Goal: Task Accomplishment & Management: Complete application form

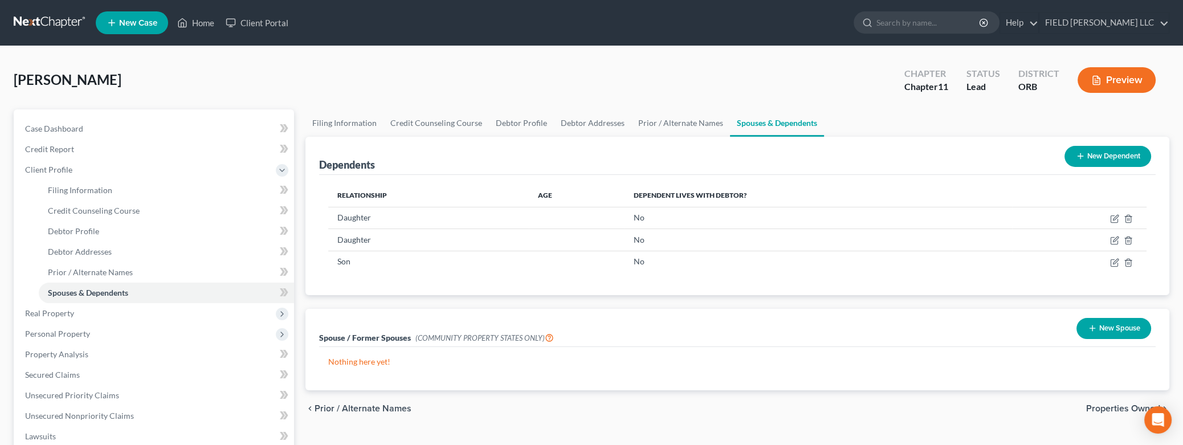
click at [59, 16] on link at bounding box center [50, 23] width 73 height 21
click at [181, 22] on icon at bounding box center [182, 23] width 10 height 14
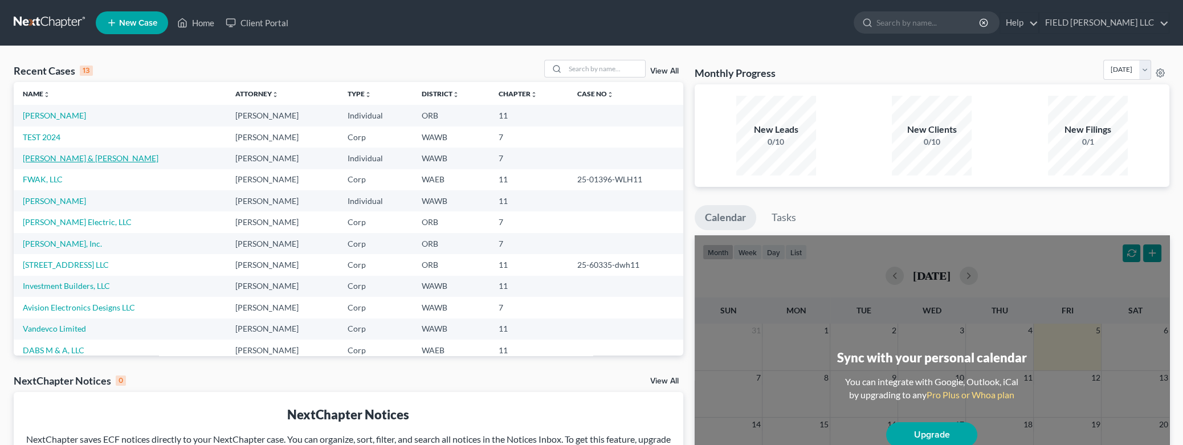
click at [46, 158] on link "[PERSON_NAME] & [PERSON_NAME]" at bounding box center [91, 158] width 136 height 10
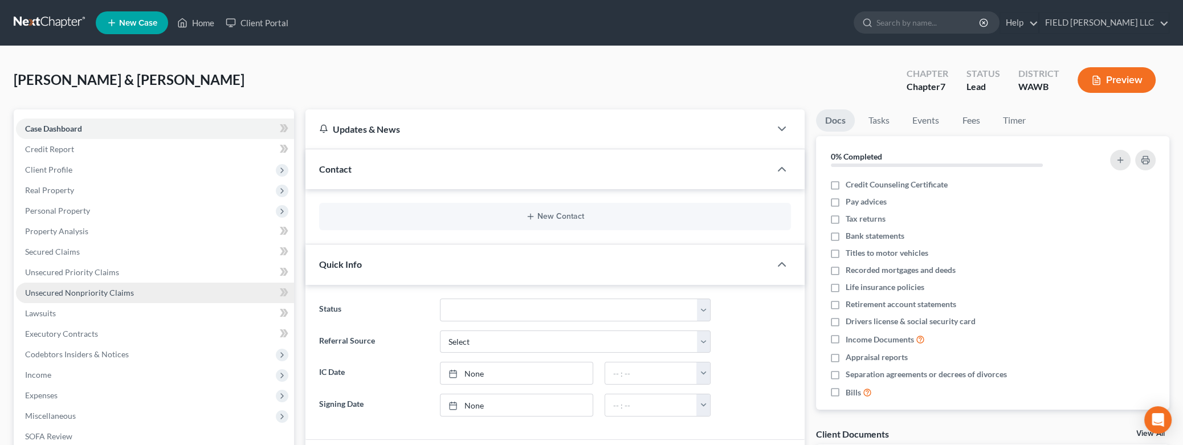
click at [71, 295] on span "Unsecured Nonpriority Claims" at bounding box center [79, 293] width 109 height 10
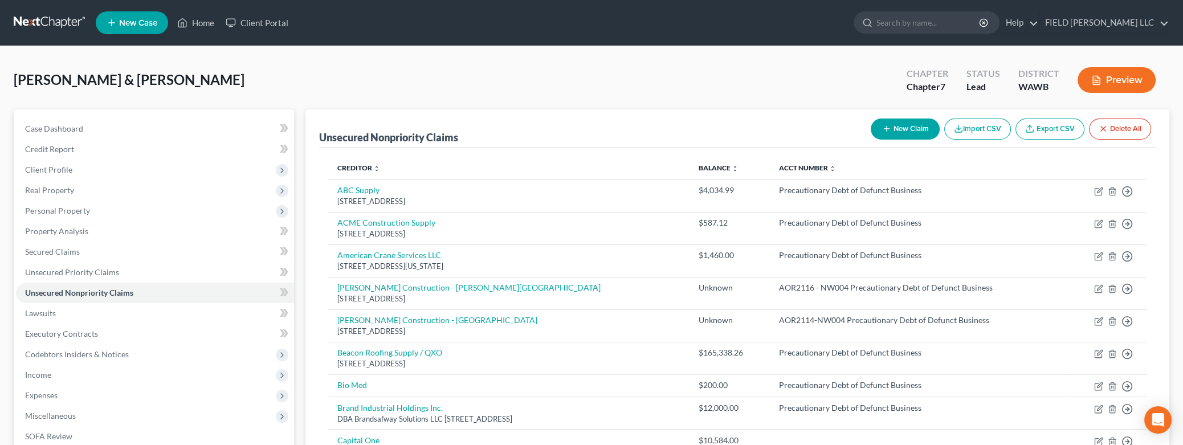
click at [914, 128] on button "New Claim" at bounding box center [905, 128] width 69 height 21
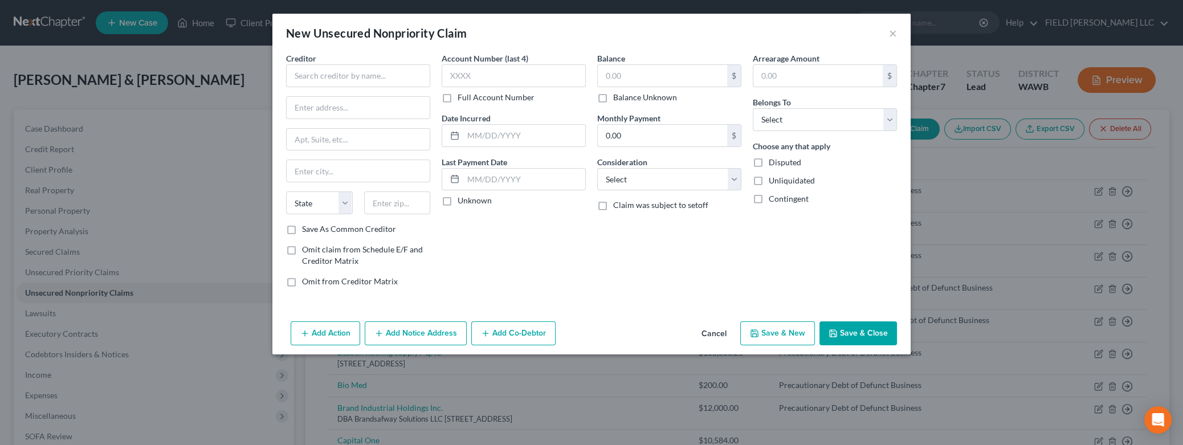
click at [613, 97] on label "Balance Unknown" at bounding box center [645, 97] width 64 height 11
click at [618, 97] on input "Balance Unknown" at bounding box center [621, 95] width 7 height 7
checkbox input "true"
type input "0.00"
click at [374, 75] on input "text" at bounding box center [358, 75] width 144 height 23
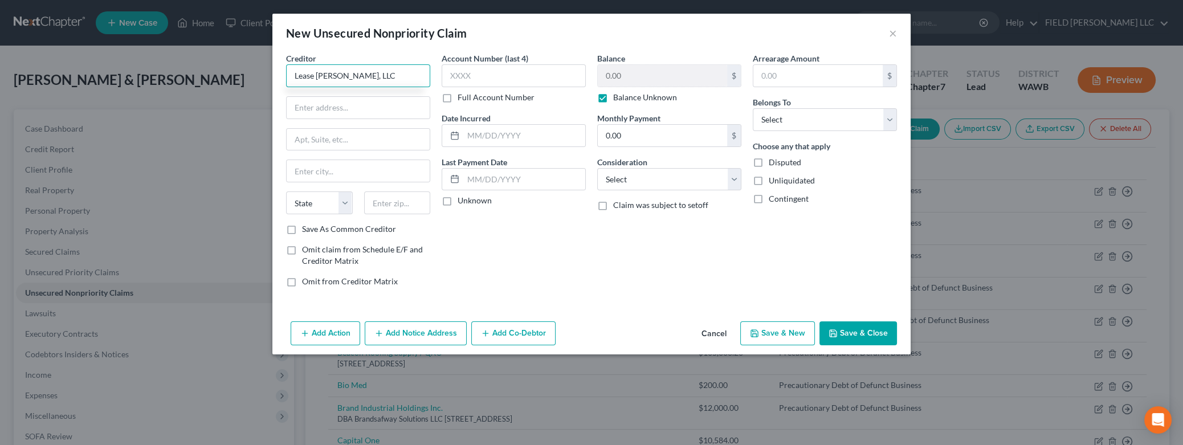
type input "Lease [PERSON_NAME], LLC"
click at [520, 74] on input "text" at bounding box center [514, 75] width 144 height 23
click at [457, 99] on label "Full Account Number" at bounding box center [495, 97] width 77 height 11
click at [462, 99] on input "Full Account Number" at bounding box center [465, 95] width 7 height 7
click at [832, 340] on button "Save & Close" at bounding box center [857, 333] width 77 height 24
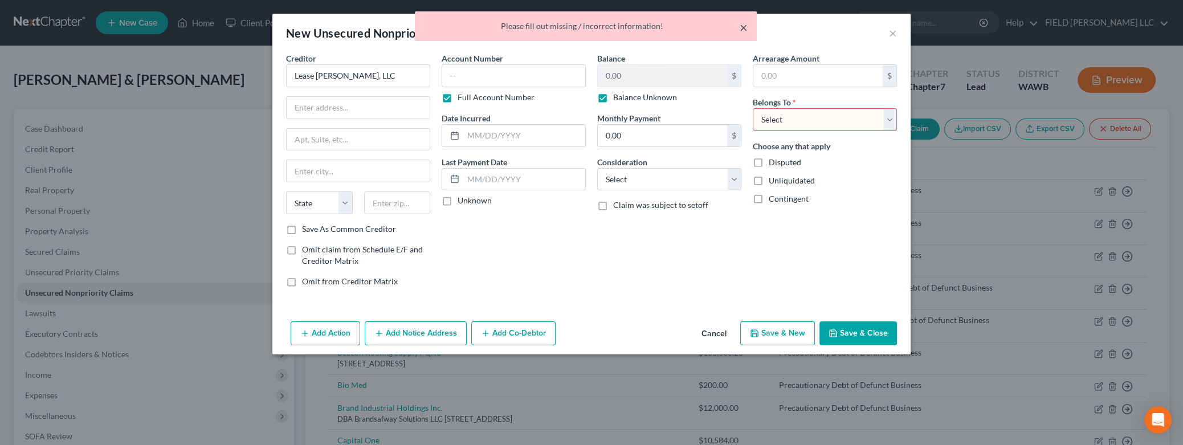
click at [742, 26] on button "×" at bounding box center [743, 28] width 8 height 14
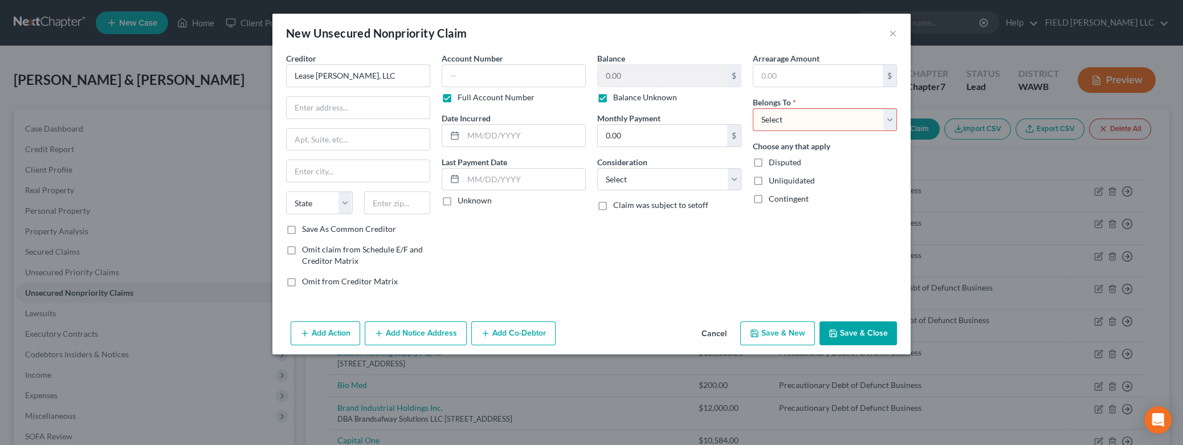
click at [753, 108] on select "Select Debtor 1 Only Debtor 2 Only Debtor 1 And Debtor 2 Only At Least One Of T…" at bounding box center [825, 119] width 144 height 23
select select "2"
click option "Debtor 1 And Debtor 2 Only" at bounding box center [0, 0] width 0 height 0
click at [828, 335] on button "Save & Close" at bounding box center [857, 333] width 77 height 24
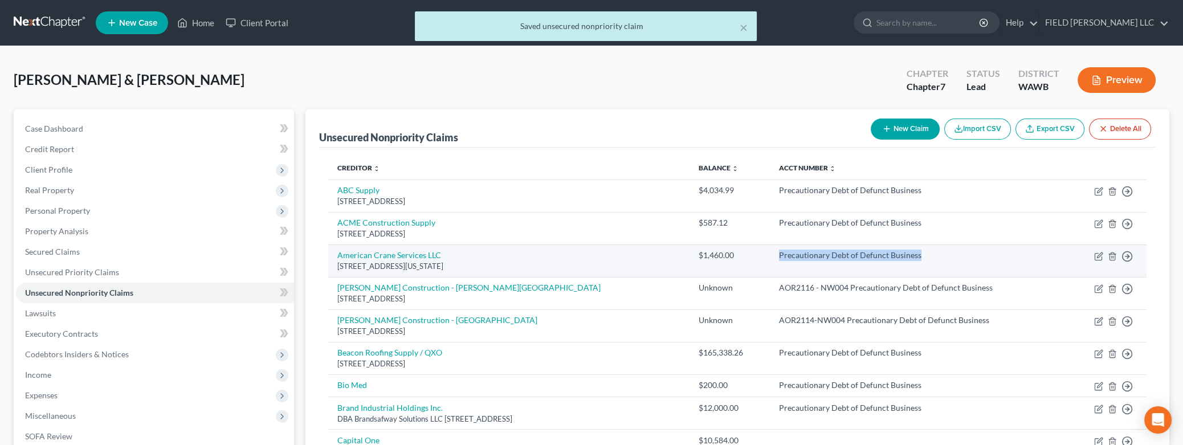
drag, startPoint x: 935, startPoint y: 252, endPoint x: 795, endPoint y: 247, distance: 140.2
click at [795, 247] on td "Precautionary Debt of Defunct Business" at bounding box center [918, 260] width 297 height 32
copy div "Precautionary Debt of Defunct Business"
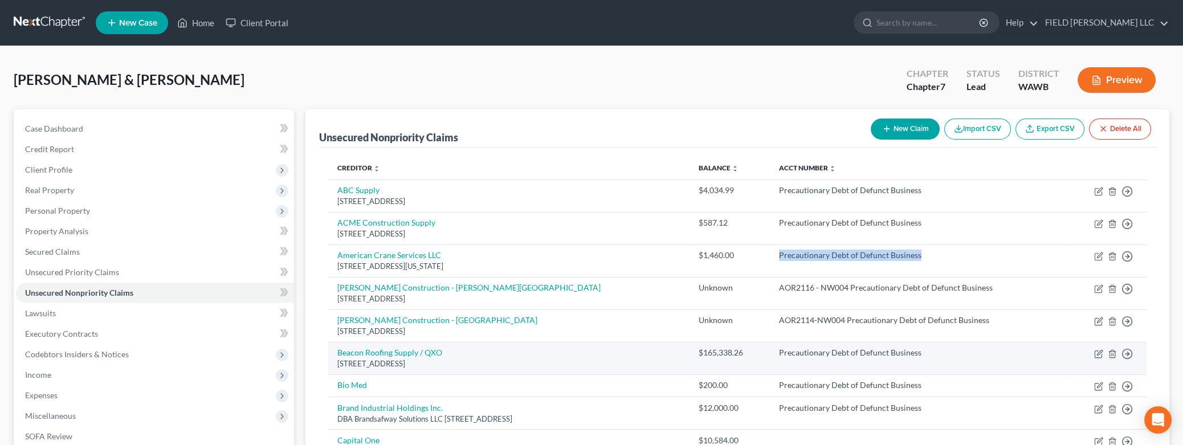
scroll to position [871, 0]
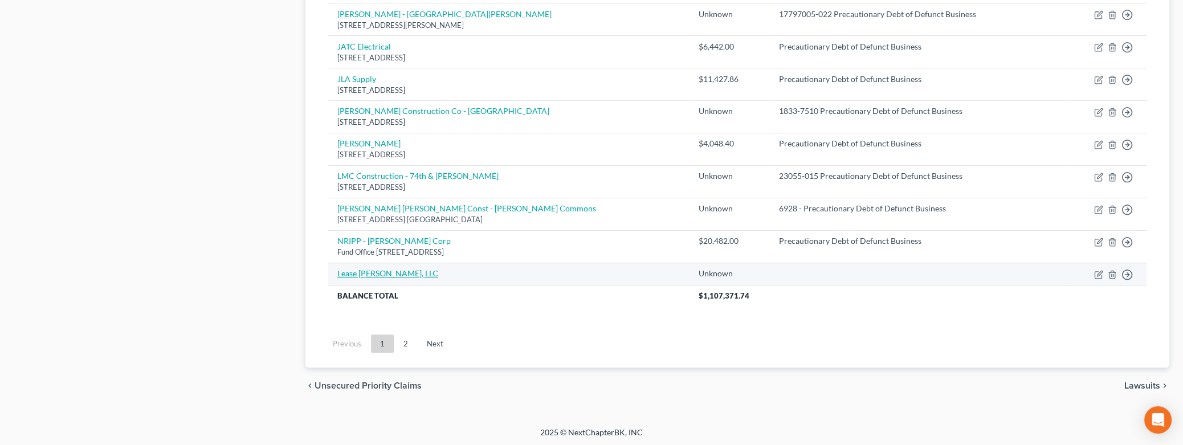
click at [416, 269] on link "Lease [PERSON_NAME], LLC" at bounding box center [387, 273] width 101 height 10
select select "2"
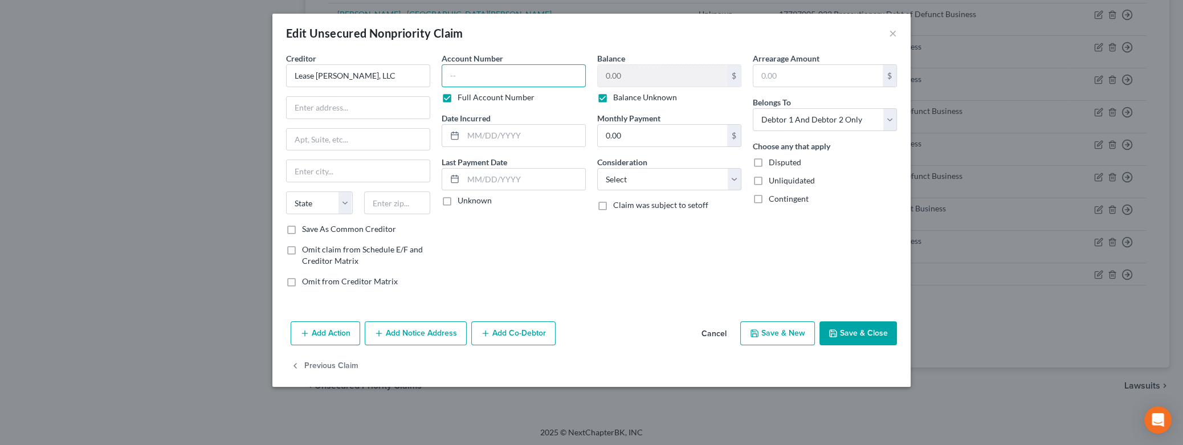
click at [449, 71] on input "text" at bounding box center [514, 75] width 144 height 23
paste input "Precautionary Debt of Defunct Business"
type input "PS24012 - Precautionary Debt of Defunct Business"
click at [769, 202] on label "Contingent" at bounding box center [789, 198] width 40 height 11
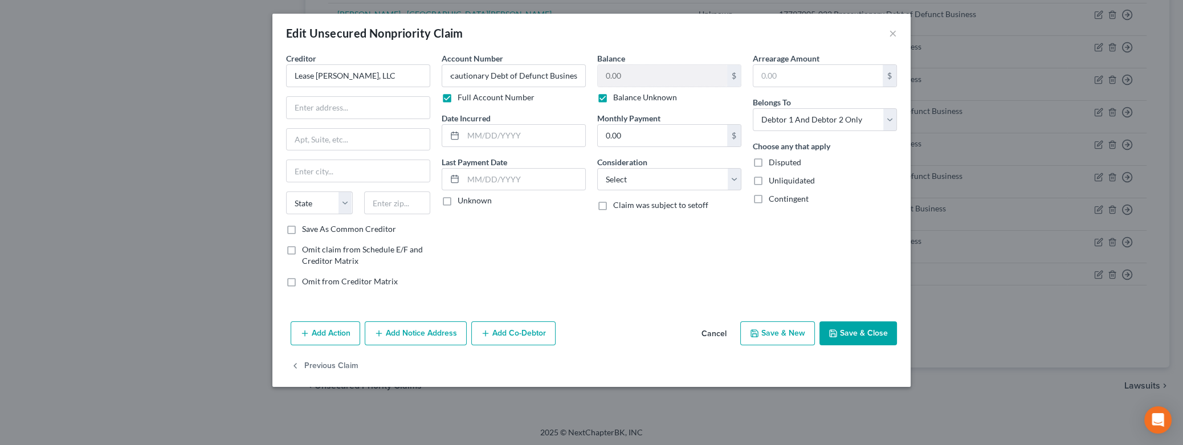
click at [773, 201] on input "Contingent" at bounding box center [776, 196] width 7 height 7
checkbox input "true"
click at [769, 180] on label "Unliquidated" at bounding box center [792, 180] width 46 height 11
click at [773, 180] on input "Unliquidated" at bounding box center [776, 178] width 7 height 7
checkbox input "true"
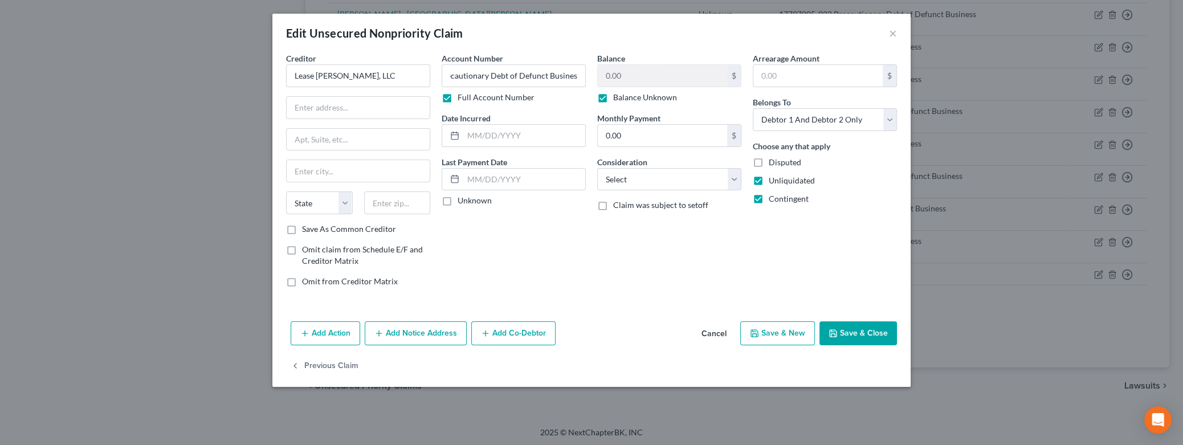
click at [769, 164] on label "Disputed" at bounding box center [785, 162] width 32 height 11
click at [773, 164] on input "Disputed" at bounding box center [776, 160] width 7 height 7
checkbox input "true"
click at [300, 112] on input "text" at bounding box center [358, 108] width 143 height 22
type input "[STREET_ADDRESS]"
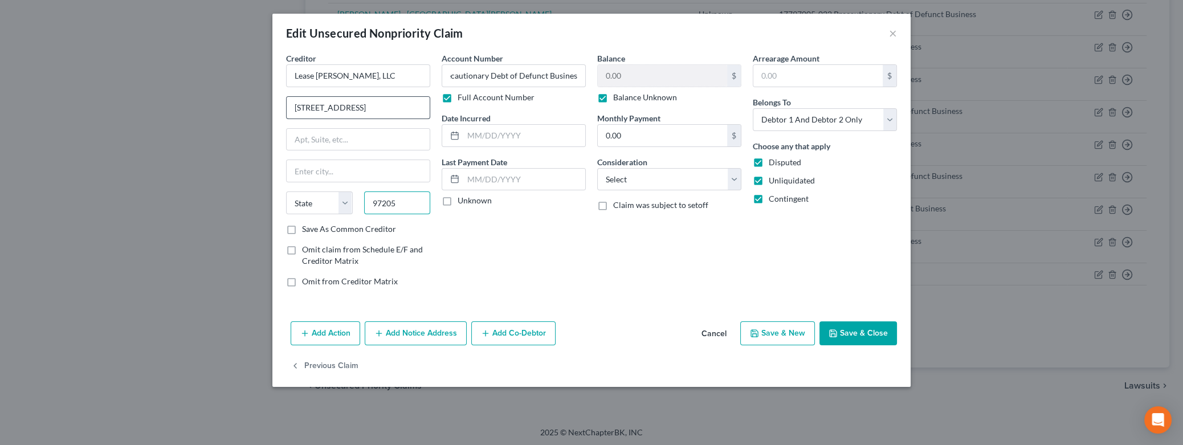
type input "97205"
type input "[GEOGRAPHIC_DATA]"
select select "38"
click at [840, 329] on button "Save & Close" at bounding box center [857, 333] width 77 height 24
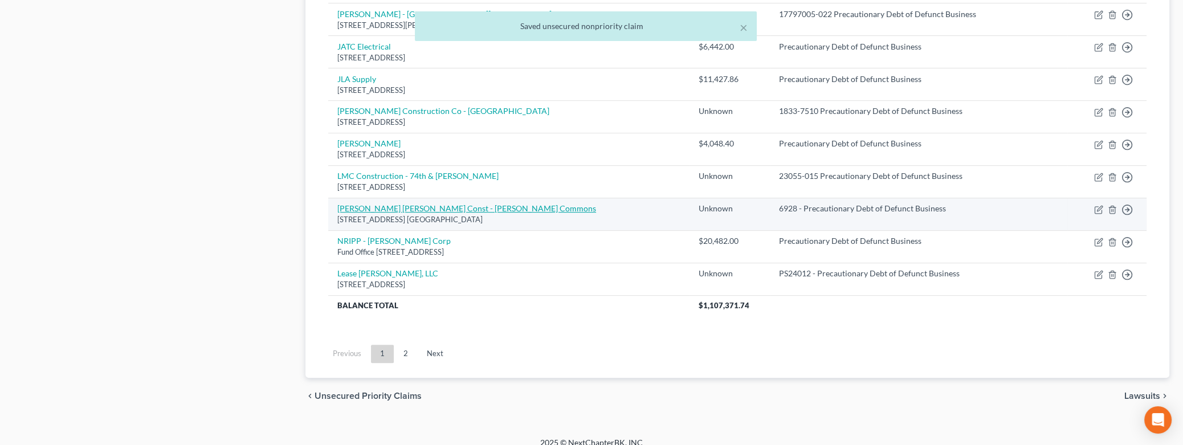
click at [427, 208] on link "[PERSON_NAME] [PERSON_NAME] Const - [PERSON_NAME] Commons" at bounding box center [466, 208] width 259 height 10
select select "38"
select select "2"
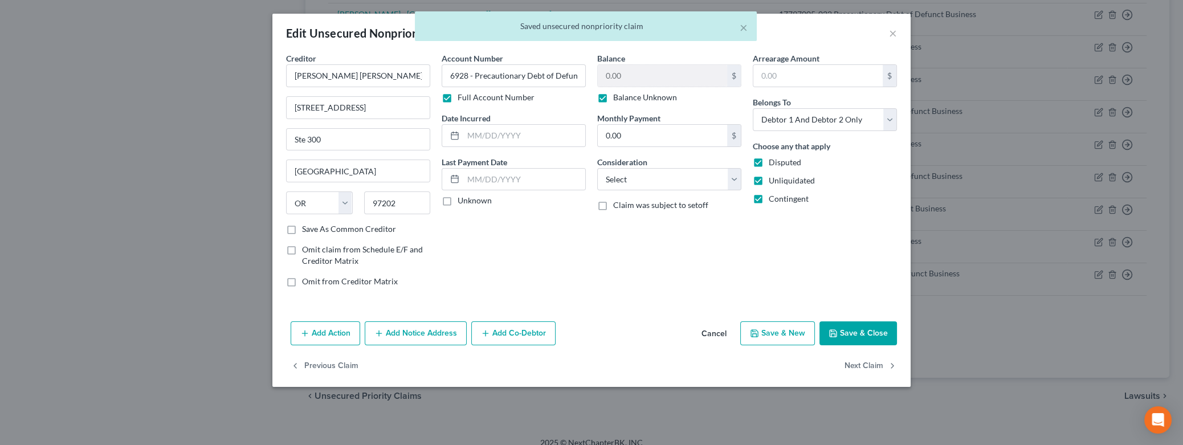
click at [893, 35] on div "× Saved unsecured nonpriority claim" at bounding box center [585, 28] width 1183 height 35
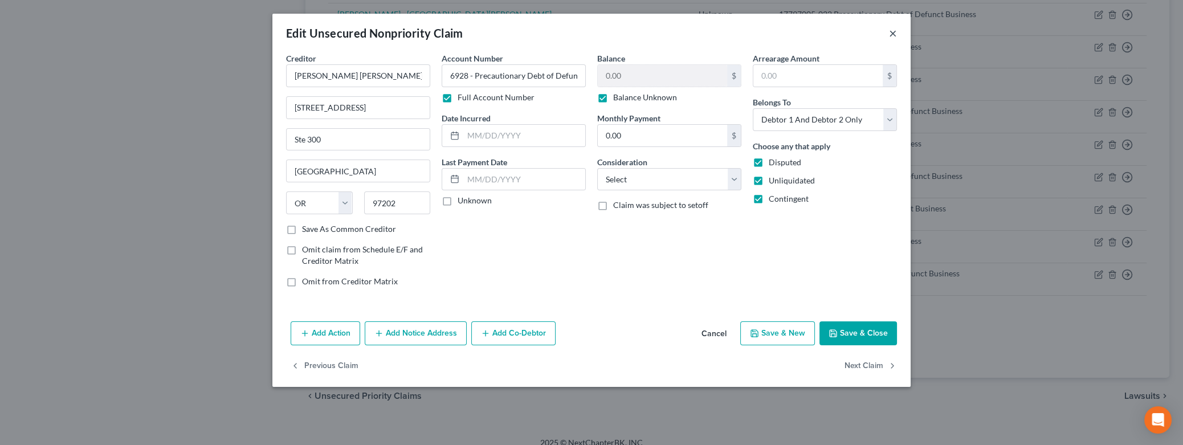
click at [892, 33] on button "×" at bounding box center [893, 33] width 8 height 14
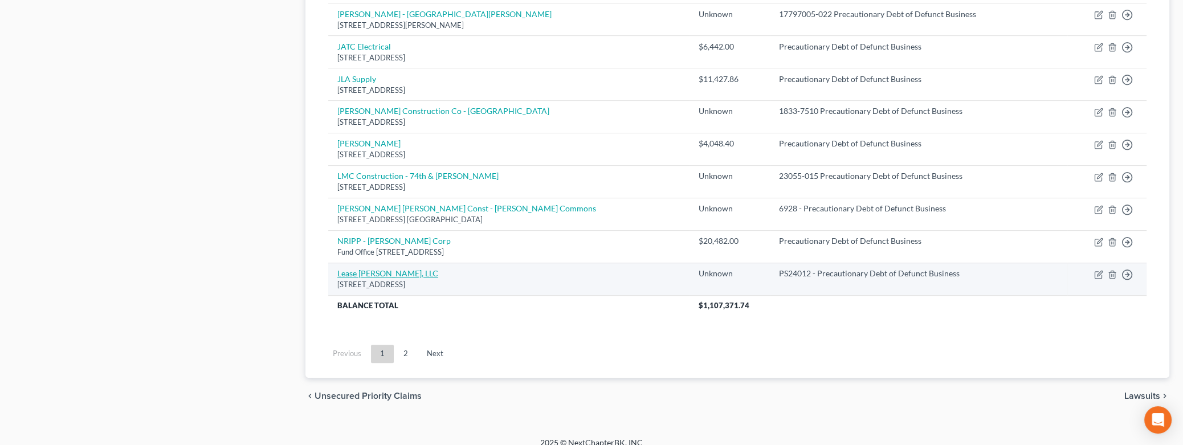
click at [392, 269] on link "Lease [PERSON_NAME], LLC" at bounding box center [387, 273] width 101 height 10
select select "38"
select select "2"
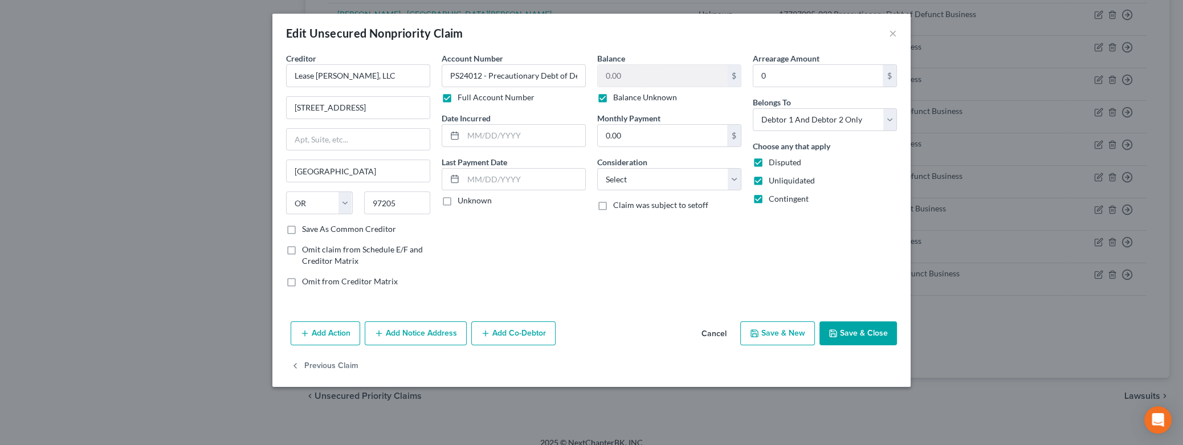
click at [849, 329] on button "Save & Close" at bounding box center [857, 333] width 77 height 24
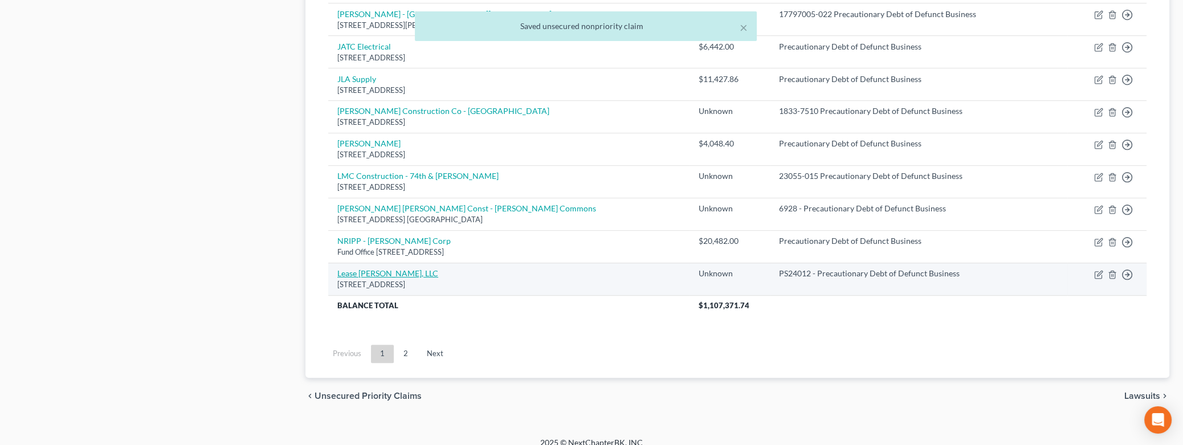
click at [395, 274] on link "Lease [PERSON_NAME], LLC" at bounding box center [387, 273] width 101 height 10
select select "38"
select select "2"
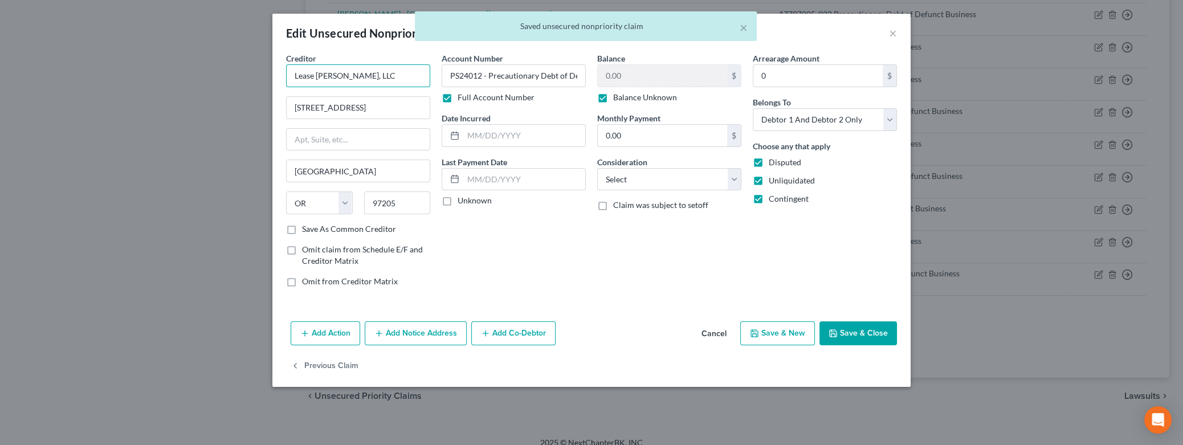
click at [403, 79] on input "Lease [PERSON_NAME], LLC" at bounding box center [358, 75] width 144 height 23
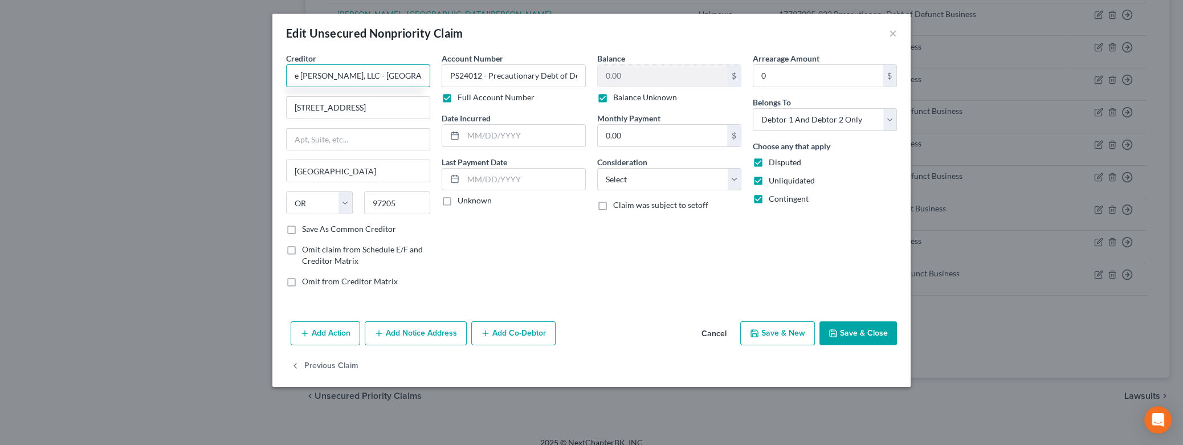
scroll to position [0, 20]
type input "Lease [PERSON_NAME], LLC - [GEOGRAPHIC_DATA]"
click at [842, 337] on button "Save & Close" at bounding box center [857, 333] width 77 height 24
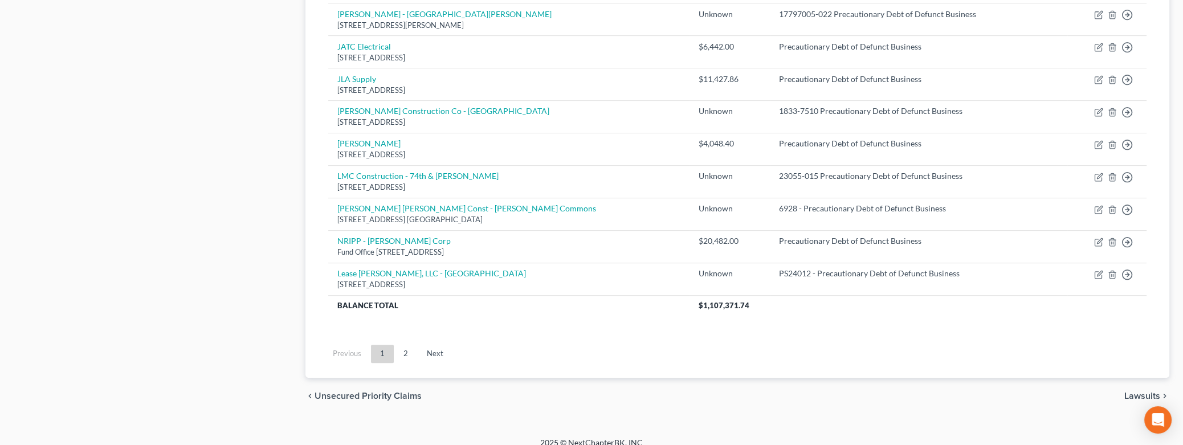
scroll to position [0, 0]
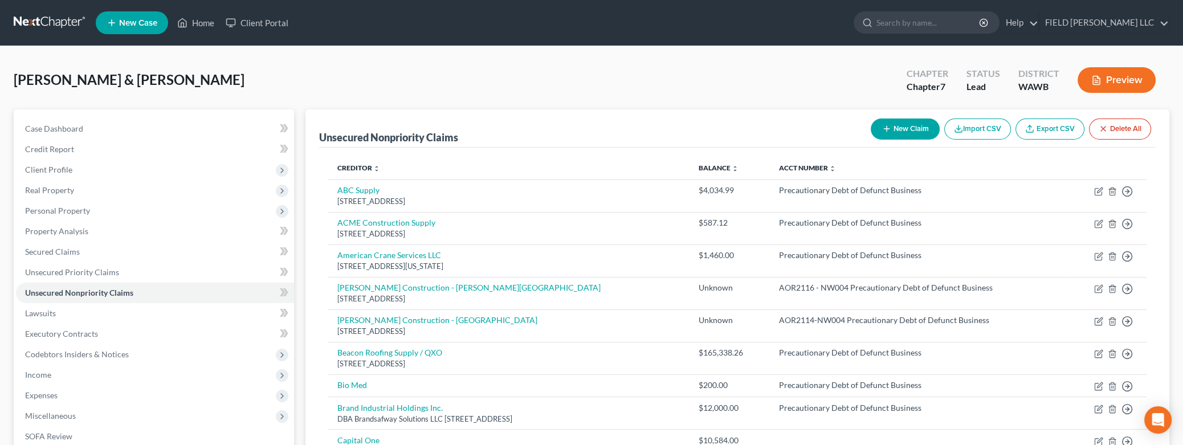
click at [905, 128] on button "New Claim" at bounding box center [905, 128] width 69 height 21
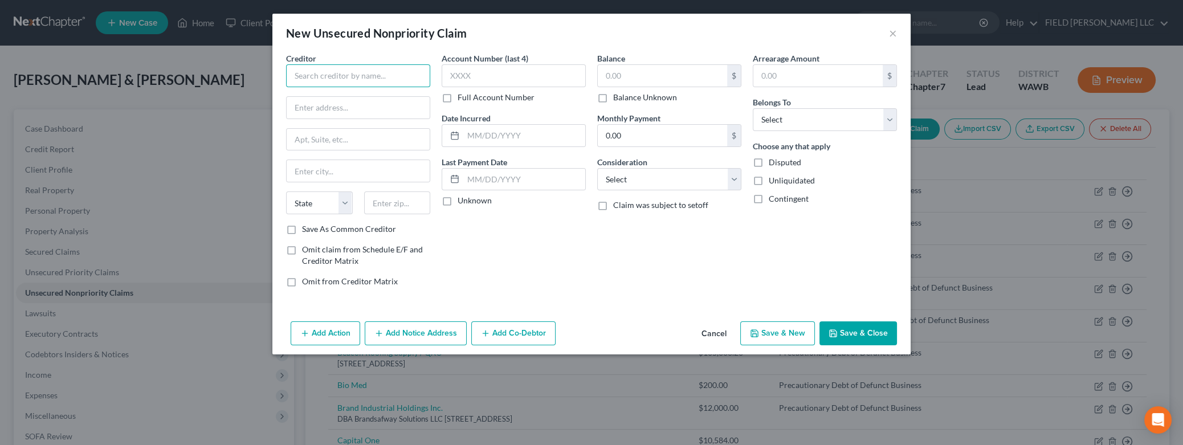
click at [317, 81] on input "text" at bounding box center [358, 75] width 144 height 23
type input "Colas Construction - Kafoury Ct Apts"
click at [342, 109] on input "text" at bounding box center [358, 108] width 143 height 22
click at [456, 78] on input "text" at bounding box center [514, 75] width 144 height 23
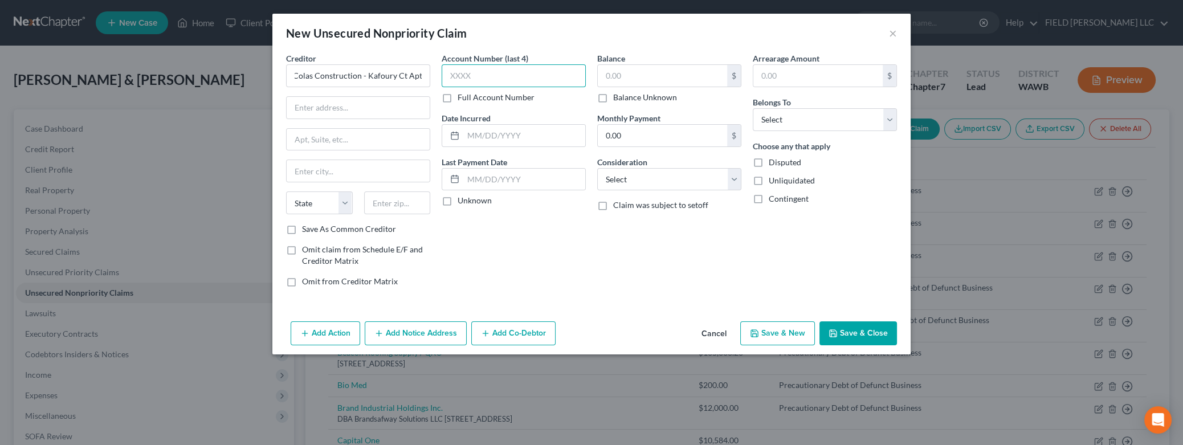
type input "1"
paste input "text"
type input "2400"
click at [457, 98] on label "Full Account Number" at bounding box center [495, 97] width 77 height 11
click at [462, 98] on input "Full Account Number" at bounding box center [465, 95] width 7 height 7
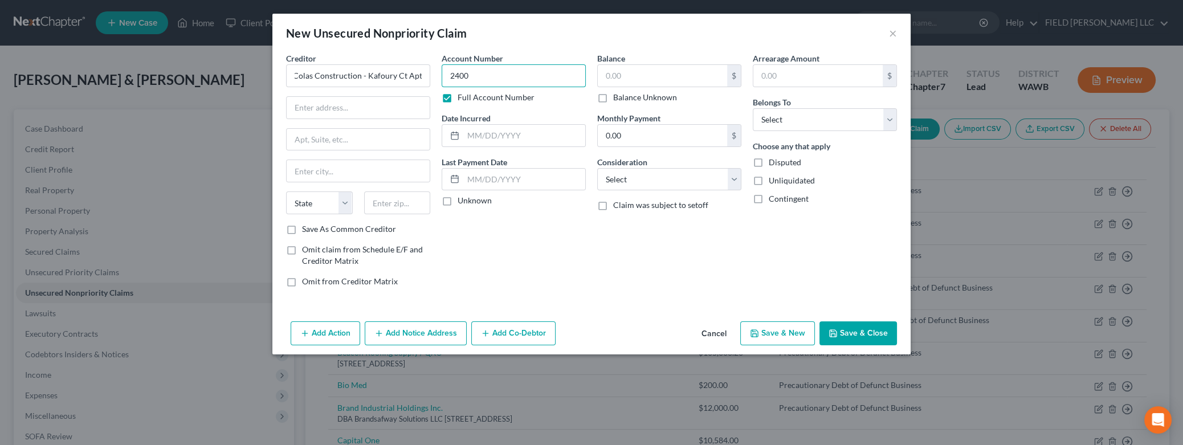
click at [475, 79] on input "2400" at bounding box center [514, 75] width 144 height 23
paste input "Precautionary Debt of Defunct Business"
type input "24001 - Precautionary Debt of Defunct Business"
click at [613, 99] on label "Balance Unknown" at bounding box center [645, 97] width 64 height 11
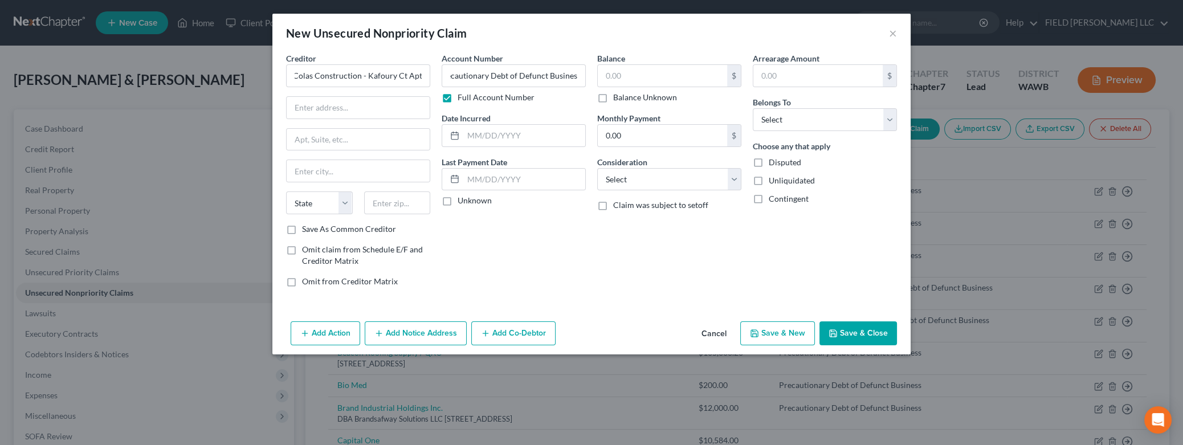
click at [618, 99] on input "Balance Unknown" at bounding box center [621, 95] width 7 height 7
checkbox input "true"
type input "0.00"
click at [753, 108] on select "Select Debtor 1 Only Debtor 2 Only Debtor 1 And Debtor 2 Only At Least One Of T…" at bounding box center [825, 119] width 144 height 23
select select "2"
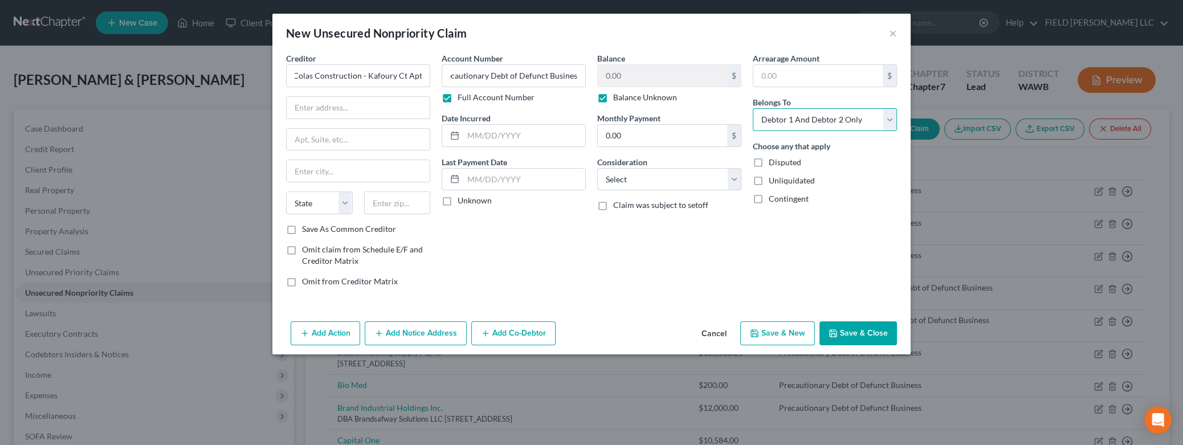
click option "Debtor 1 And Debtor 2 Only" at bounding box center [0, 0] width 0 height 0
click at [769, 161] on label "Disputed" at bounding box center [785, 162] width 32 height 11
click at [773, 161] on input "Disputed" at bounding box center [776, 160] width 7 height 7
checkbox input "true"
click at [769, 179] on label "Unliquidated" at bounding box center [792, 180] width 46 height 11
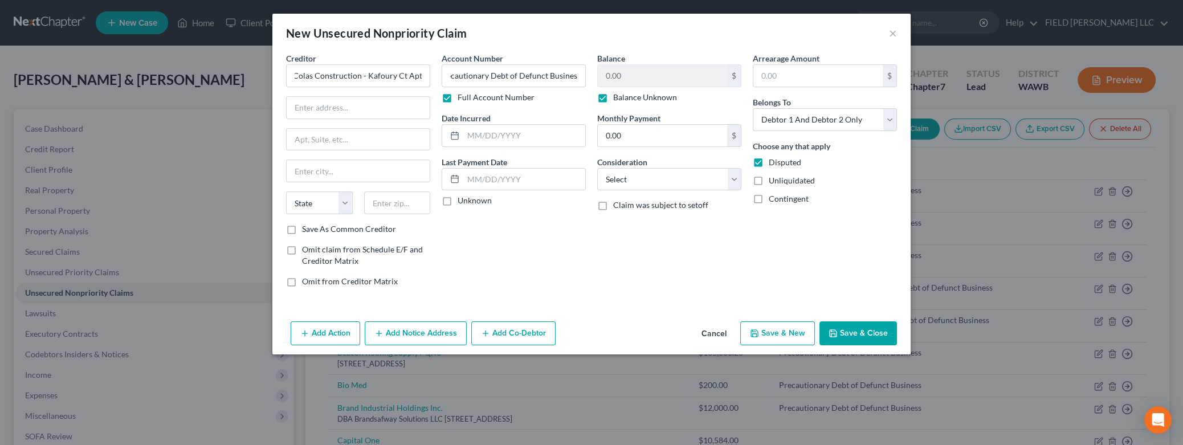
click at [773, 179] on input "Unliquidated" at bounding box center [776, 178] width 7 height 7
checkbox input "true"
click at [769, 199] on label "Contingent" at bounding box center [789, 198] width 40 height 11
click at [773, 199] on input "Contingent" at bounding box center [776, 196] width 7 height 7
checkbox input "true"
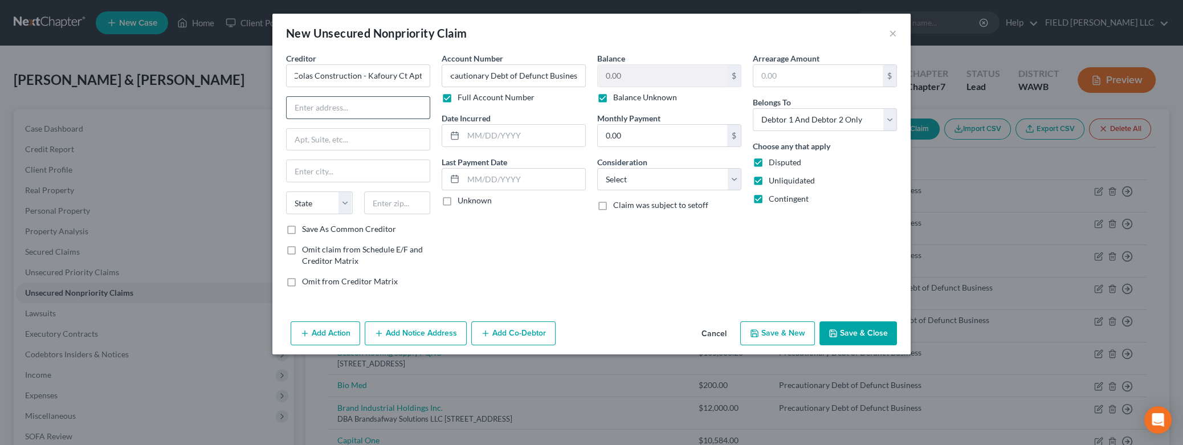
click at [331, 107] on input "text" at bounding box center [358, 108] width 143 height 22
click at [855, 337] on button "Save & Close" at bounding box center [857, 333] width 77 height 24
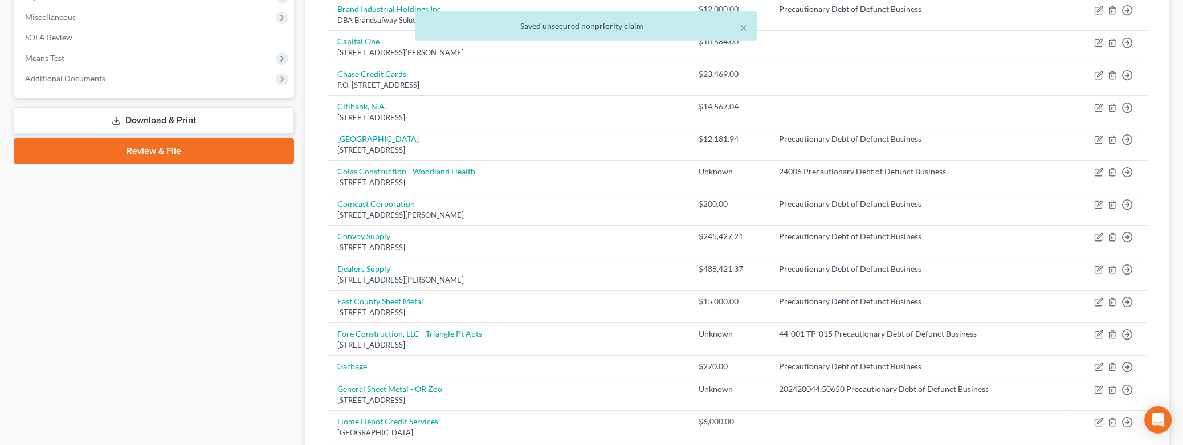
scroll to position [479, 0]
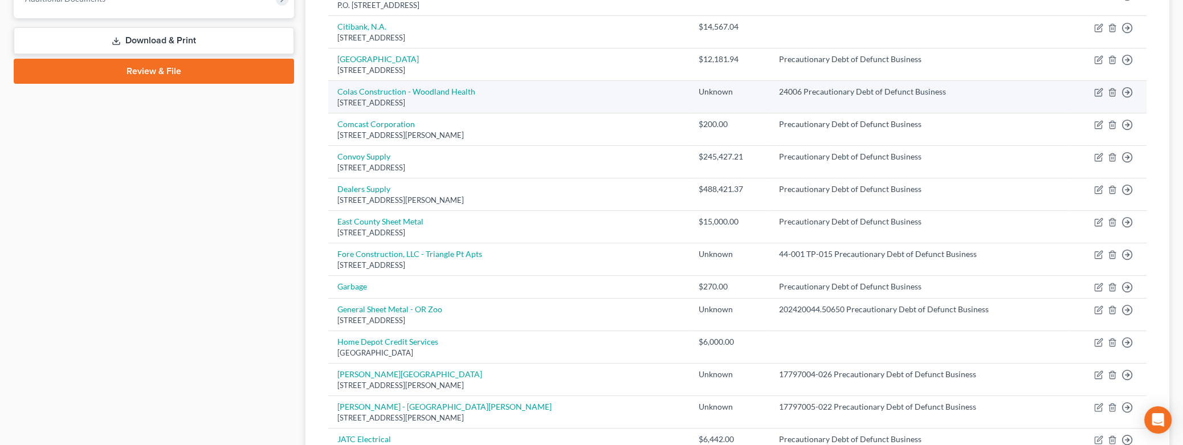
click at [468, 101] on div "[STREET_ADDRESS]" at bounding box center [508, 102] width 343 height 11
drag, startPoint x: 466, startPoint y: 101, endPoint x: 335, endPoint y: 105, distance: 131.1
click at [335, 105] on td "Colas Construction - Woodland Health [STREET_ADDRESS]" at bounding box center [508, 97] width 361 height 32
copy div "[STREET_ADDRESS]"
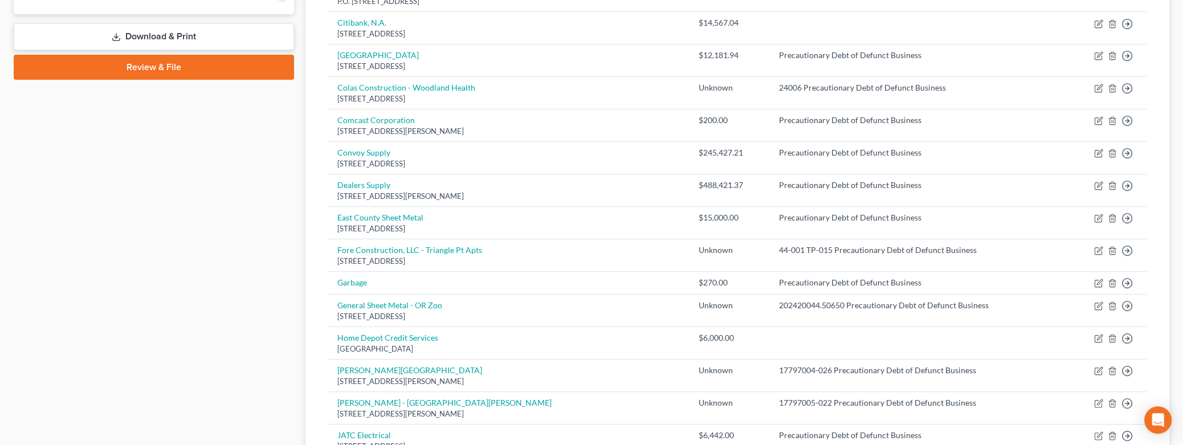
scroll to position [903, 0]
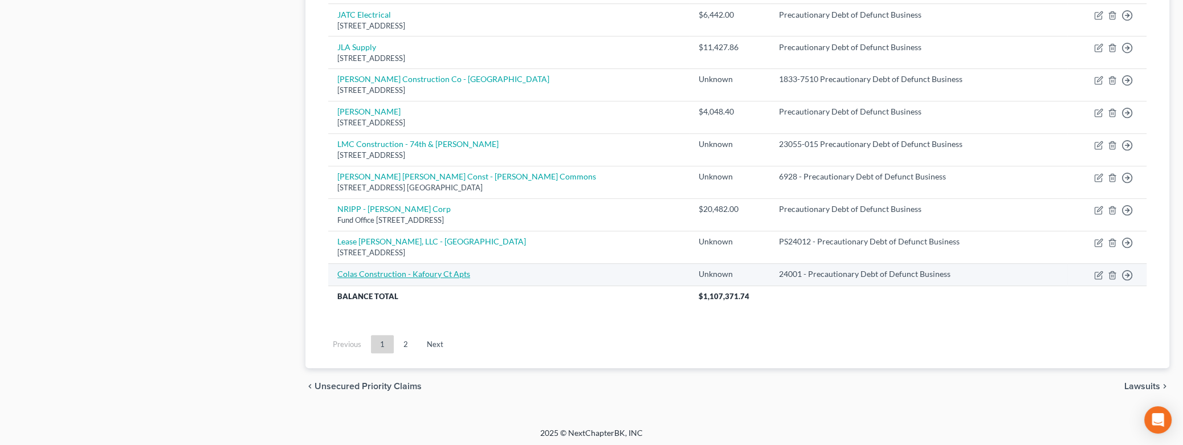
click at [418, 275] on link "Colas Construction - Kafoury Ct Apts" at bounding box center [403, 274] width 133 height 10
select select "2"
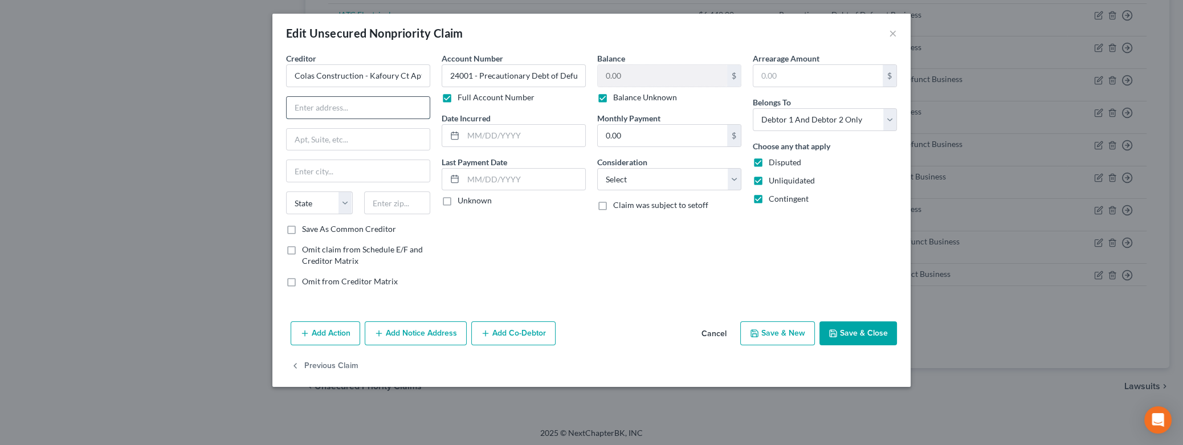
click at [349, 111] on input "text" at bounding box center [358, 108] width 143 height 22
paste input "[STREET_ADDRESS]"
drag, startPoint x: 422, startPoint y: 107, endPoint x: 399, endPoint y: 107, distance: 22.2
click at [399, 107] on input "[STREET_ADDRESS]" at bounding box center [358, 108] width 143 height 22
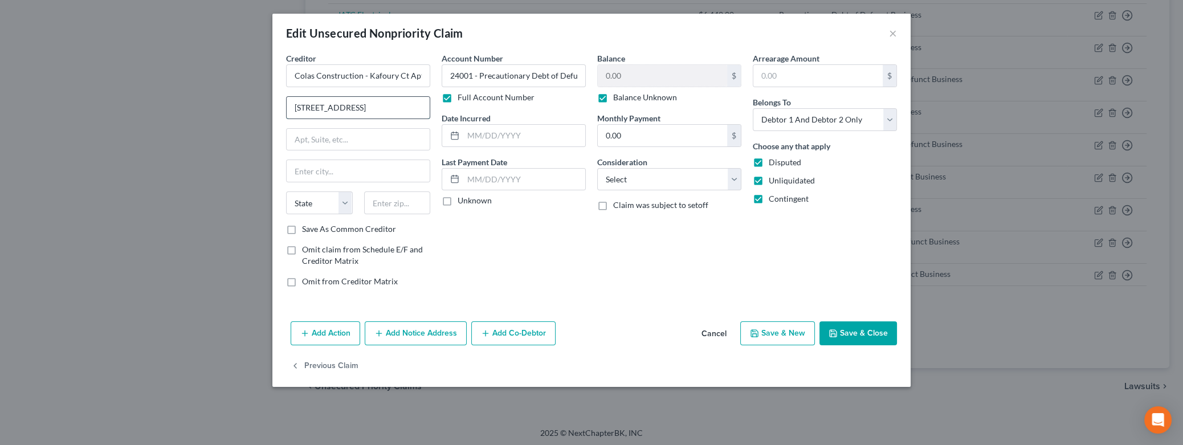
drag, startPoint x: 398, startPoint y: 107, endPoint x: 348, endPoint y: 107, distance: 50.1
click at [348, 107] on input "[STREET_ADDRESS]" at bounding box center [358, 108] width 143 height 22
drag, startPoint x: 398, startPoint y: 105, endPoint x: 362, endPoint y: 107, distance: 35.3
click at [362, 107] on input "[STREET_ADDRESS]" at bounding box center [358, 108] width 143 height 22
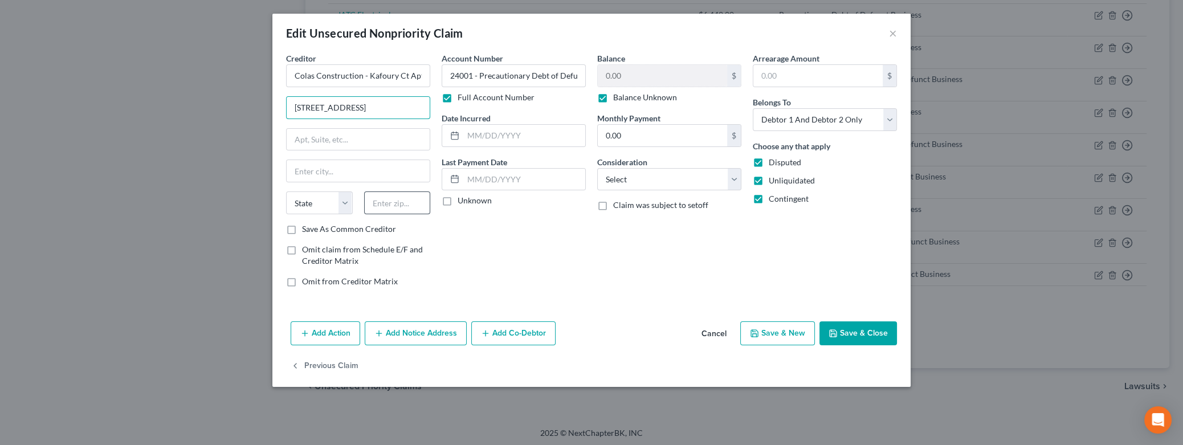
type input "[STREET_ADDRESS]"
click at [381, 198] on input "text" at bounding box center [397, 202] width 67 height 23
type input "97209"
type input "[GEOGRAPHIC_DATA]"
select select "38"
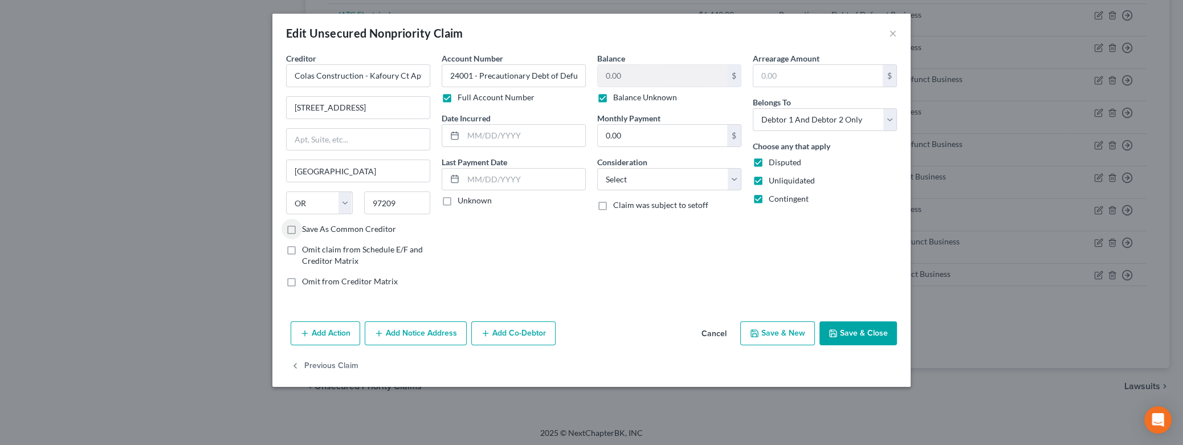
click at [858, 332] on button "Save & Close" at bounding box center [857, 333] width 77 height 24
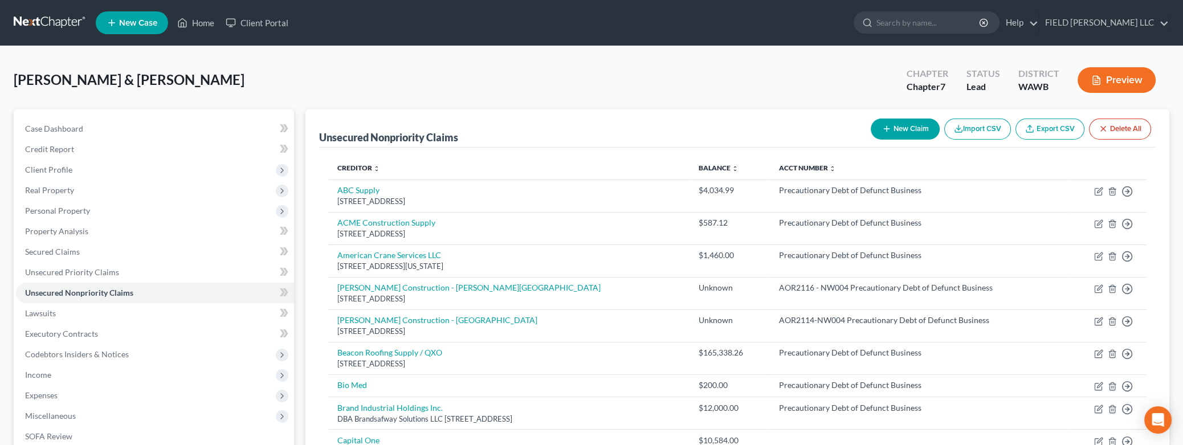
click at [910, 123] on button "New Claim" at bounding box center [905, 128] width 69 height 21
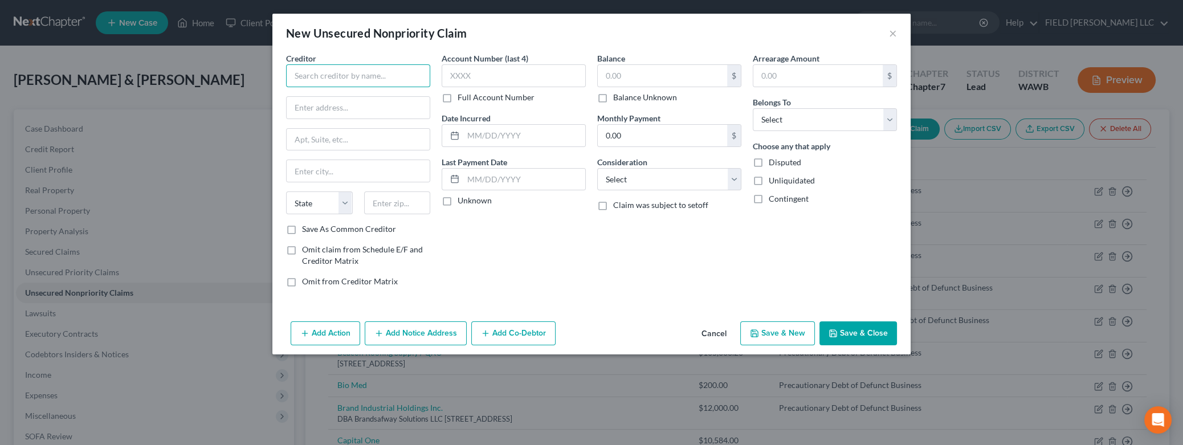
click at [295, 71] on input "text" at bounding box center [358, 75] width 144 height 23
type input "[US_STATE][GEOGRAPHIC_DATA]"
click at [457, 96] on label "Full Account Number" at bounding box center [495, 97] width 77 height 11
click at [462, 96] on input "Full Account Number" at bounding box center [465, 95] width 7 height 7
click at [449, 73] on input "text" at bounding box center [514, 75] width 144 height 23
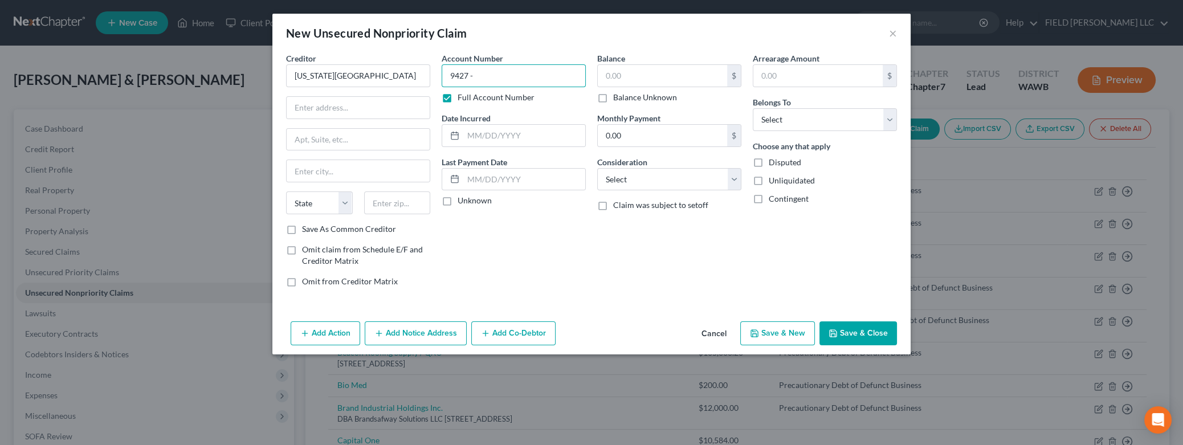
paste input "97209"
type input "9427 - Precautionary Debt of Defunct Business"
click at [613, 97] on label "Balance Unknown" at bounding box center [645, 97] width 64 height 11
click at [618, 97] on input "Balance Unknown" at bounding box center [621, 95] width 7 height 7
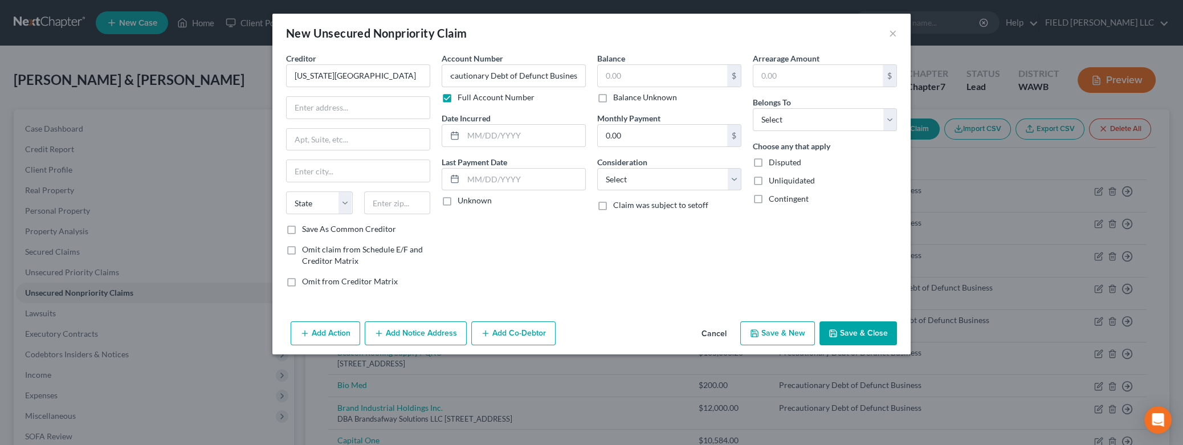
checkbox input "true"
type input "0.00"
click at [769, 162] on label "Disputed" at bounding box center [785, 162] width 32 height 11
click at [773, 162] on input "Disputed" at bounding box center [776, 160] width 7 height 7
checkbox input "true"
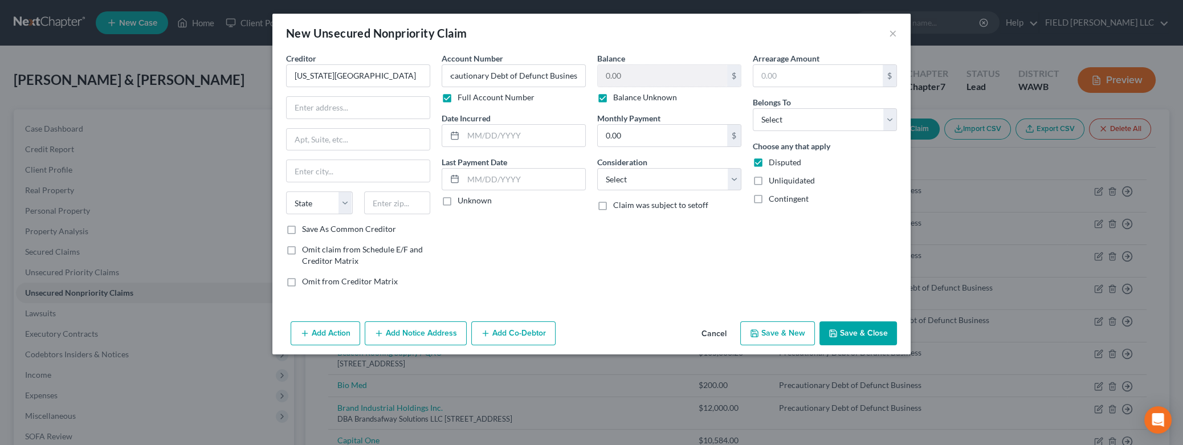
click at [769, 182] on label "Unliquidated" at bounding box center [792, 180] width 46 height 11
click at [773, 182] on input "Unliquidated" at bounding box center [776, 178] width 7 height 7
checkbox input "true"
click at [769, 198] on label "Contingent" at bounding box center [789, 198] width 40 height 11
click at [773, 198] on input "Contingent" at bounding box center [776, 196] width 7 height 7
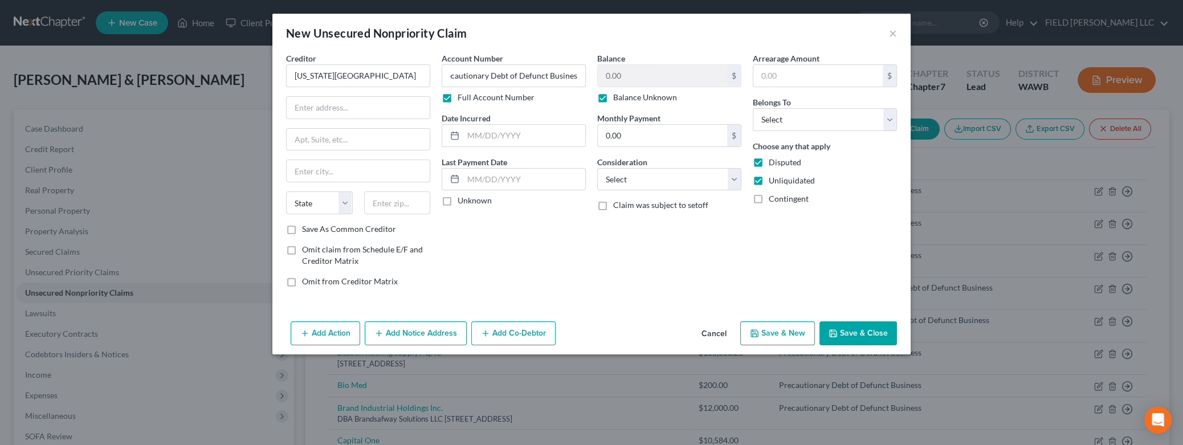
checkbox input "true"
click at [753, 108] on select "Select Debtor 1 Only Debtor 2 Only Debtor 1 And Debtor 2 Only At Least One Of T…" at bounding box center [825, 119] width 144 height 23
select select "2"
click option "Debtor 1 And Debtor 2 Only" at bounding box center [0, 0] width 0 height 0
click at [298, 105] on input "text" at bounding box center [358, 108] width 143 height 22
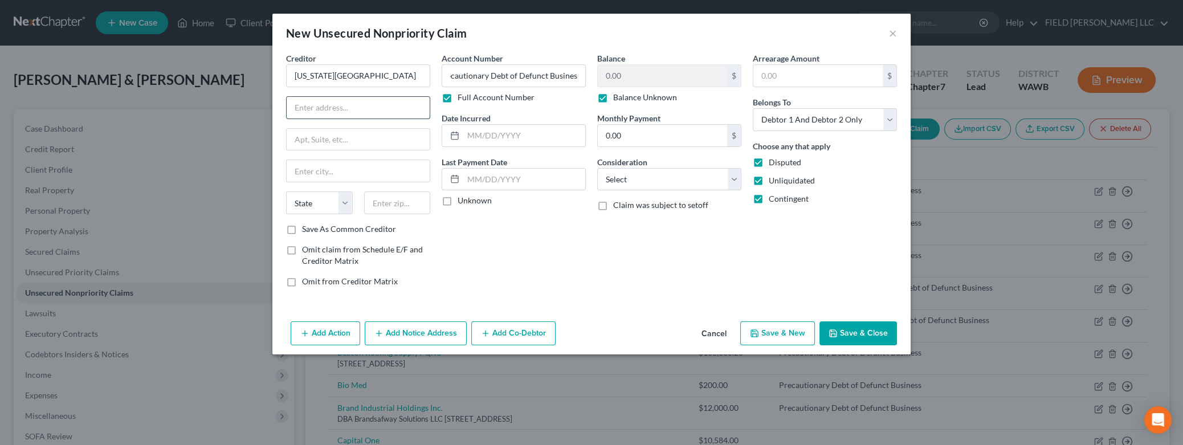
paste input "3181 S.W. [PERSON_NAME][GEOGRAPHIC_DATA]"
type input "3181 S.W. [PERSON_NAME][GEOGRAPHIC_DATA]"
click at [379, 202] on input "text" at bounding box center [397, 202] width 67 height 23
type input "97239"
type input "[GEOGRAPHIC_DATA]"
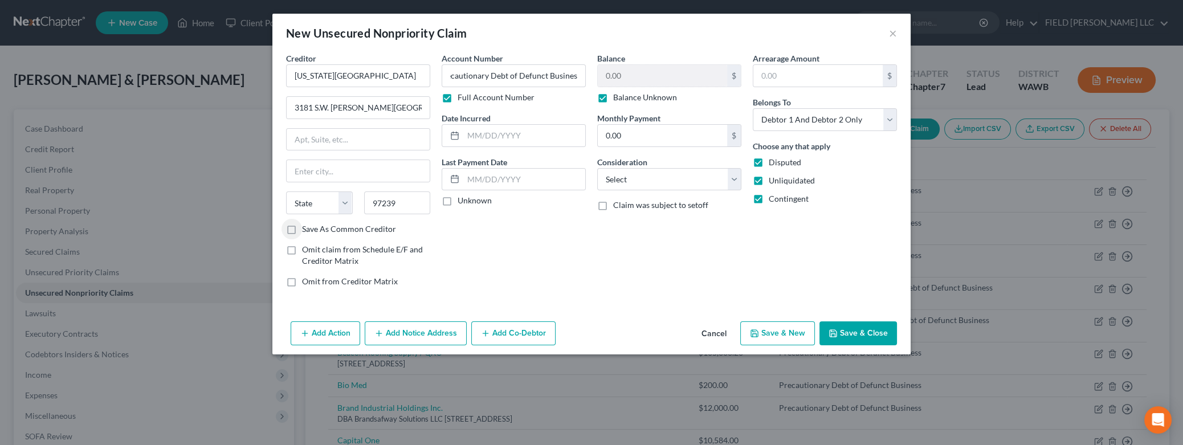
select select "38"
click at [868, 329] on button "Save & Close" at bounding box center [857, 333] width 77 height 24
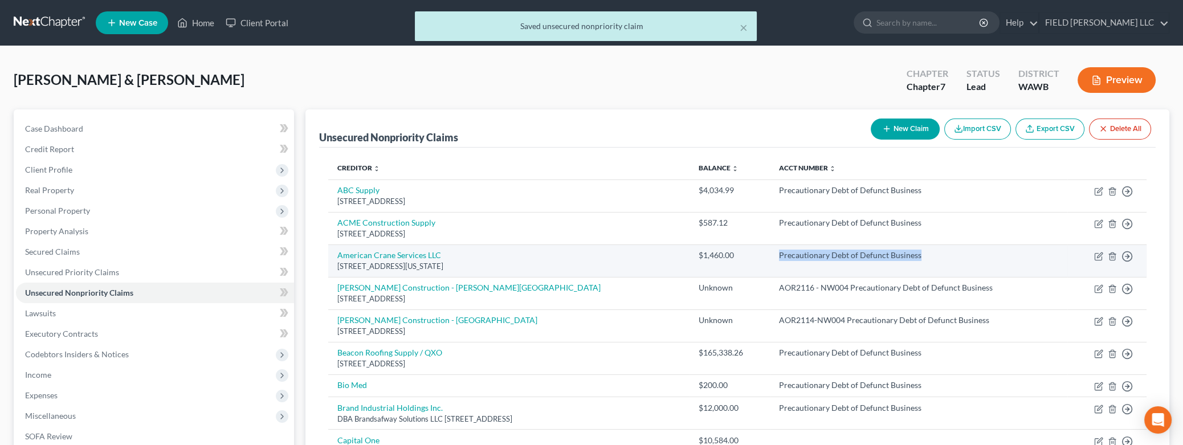
drag, startPoint x: 933, startPoint y: 254, endPoint x: 795, endPoint y: 258, distance: 138.5
click at [795, 258] on div "Precautionary Debt of Defunct Business" at bounding box center [918, 255] width 279 height 11
copy div "Precautionary Debt of Defunct Business"
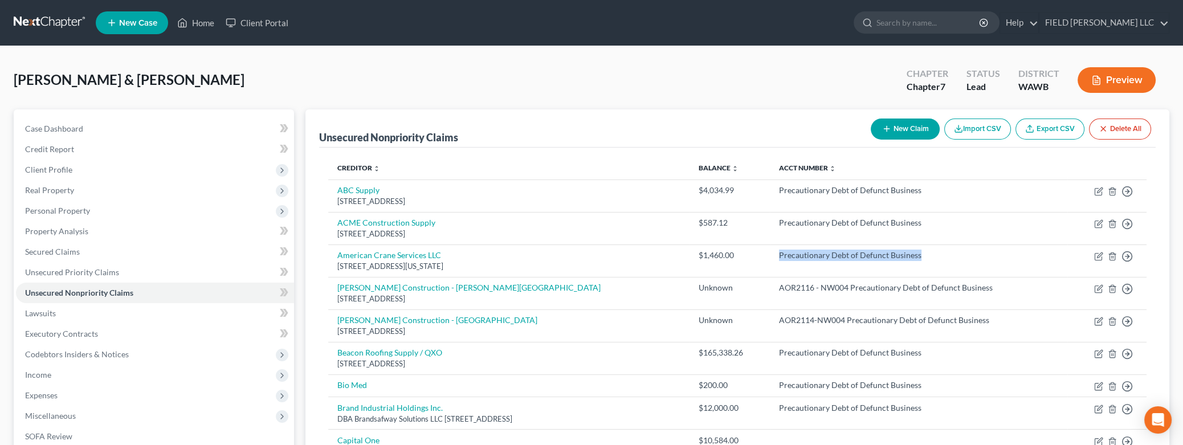
click at [889, 132] on button "New Claim" at bounding box center [905, 128] width 69 height 21
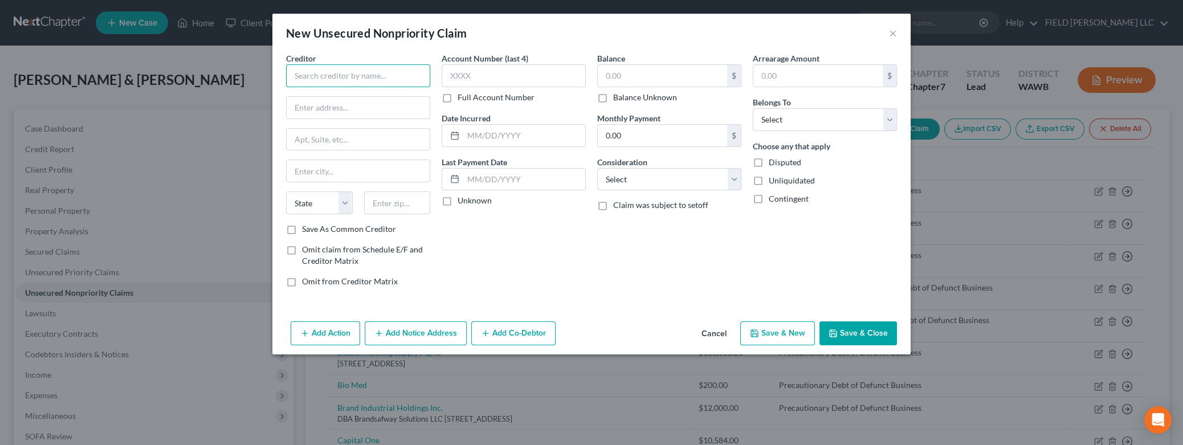
click at [322, 76] on input "text" at bounding box center [358, 75] width 144 height 23
type input "Apex Mechanical, LLC - PDX CUP"
click at [457, 96] on label "Full Account Number" at bounding box center [495, 97] width 77 height 11
click at [462, 96] on input "Full Account Number" at bounding box center [465, 95] width 7 height 7
click at [453, 79] on input "text" at bounding box center [514, 75] width 144 height 23
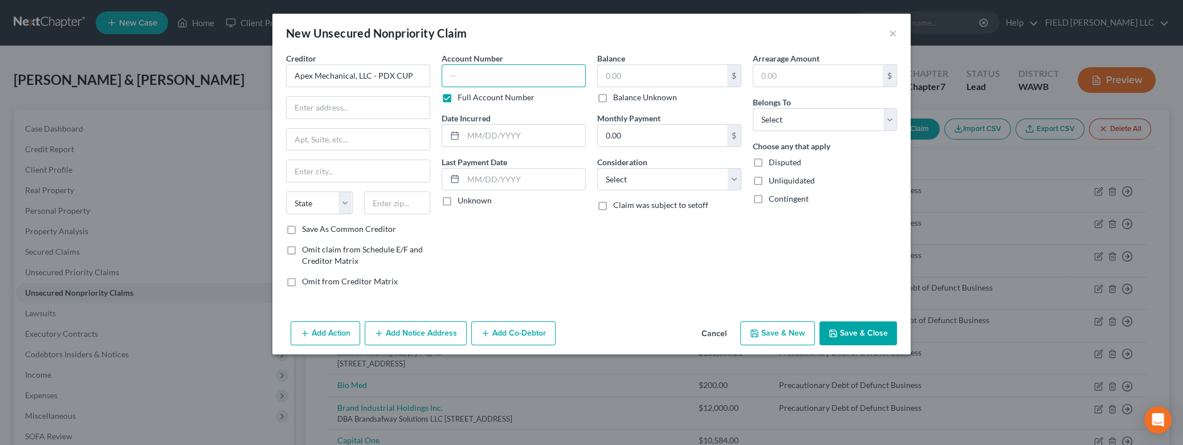
click at [448, 77] on input "text" at bounding box center [514, 75] width 144 height 23
paste input "Precautionary Debt of Defunct Business"
type input "2501 - Precautionary Debt of Defunct Business"
click at [312, 104] on input "text" at bounding box center [358, 108] width 143 height 22
type input "[GEOGRAPHIC_DATA][PERSON_NAME]"
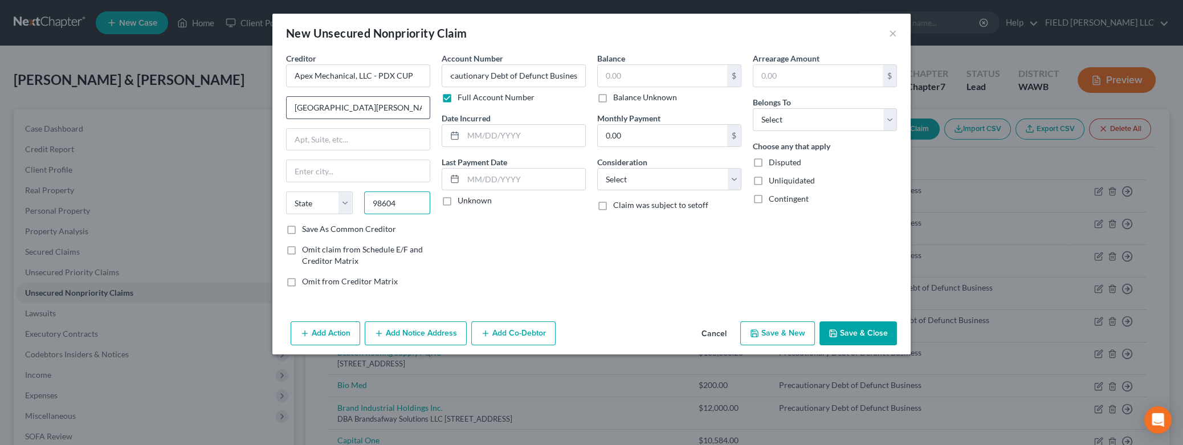
type input "98604"
type input "[GEOGRAPHIC_DATA]"
select select "50"
click at [613, 99] on label "Balance Unknown" at bounding box center [645, 97] width 64 height 11
click at [618, 99] on input "Balance Unknown" at bounding box center [621, 95] width 7 height 7
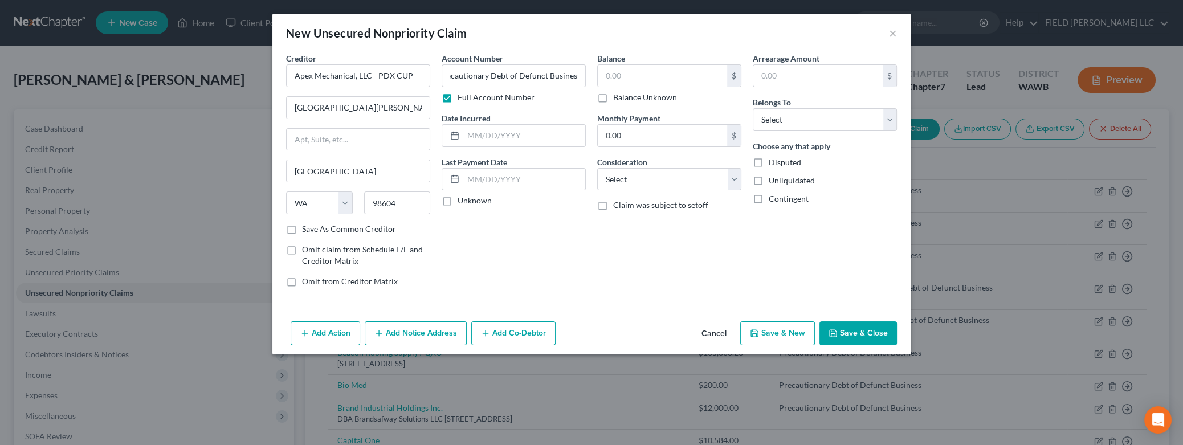
checkbox input "true"
type input "0.00"
click at [753, 108] on select "Select Debtor 1 Only Debtor 2 Only Debtor 1 And Debtor 2 Only At Least One Of T…" at bounding box center [825, 119] width 144 height 23
select select "2"
click option "Debtor 1 And Debtor 2 Only" at bounding box center [0, 0] width 0 height 0
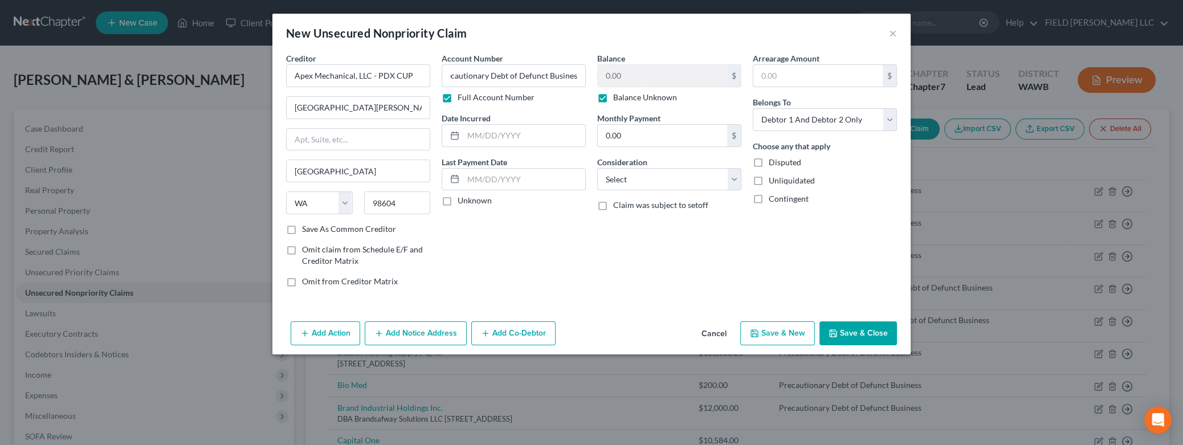
click at [769, 164] on label "Disputed" at bounding box center [785, 162] width 32 height 11
click at [773, 164] on input "Disputed" at bounding box center [776, 160] width 7 height 7
checkbox input "true"
click at [769, 182] on label "Unliquidated" at bounding box center [792, 180] width 46 height 11
click at [773, 182] on input "Unliquidated" at bounding box center [776, 178] width 7 height 7
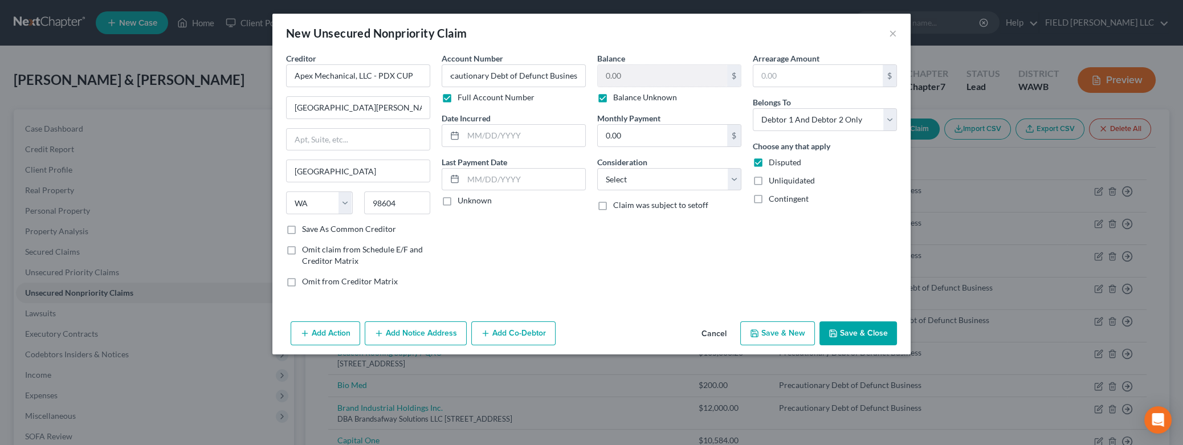
checkbox input "true"
click at [769, 196] on label "Contingent" at bounding box center [789, 198] width 40 height 11
click at [773, 196] on input "Contingent" at bounding box center [776, 196] width 7 height 7
checkbox input "true"
click at [833, 339] on button "Save & Close" at bounding box center [857, 333] width 77 height 24
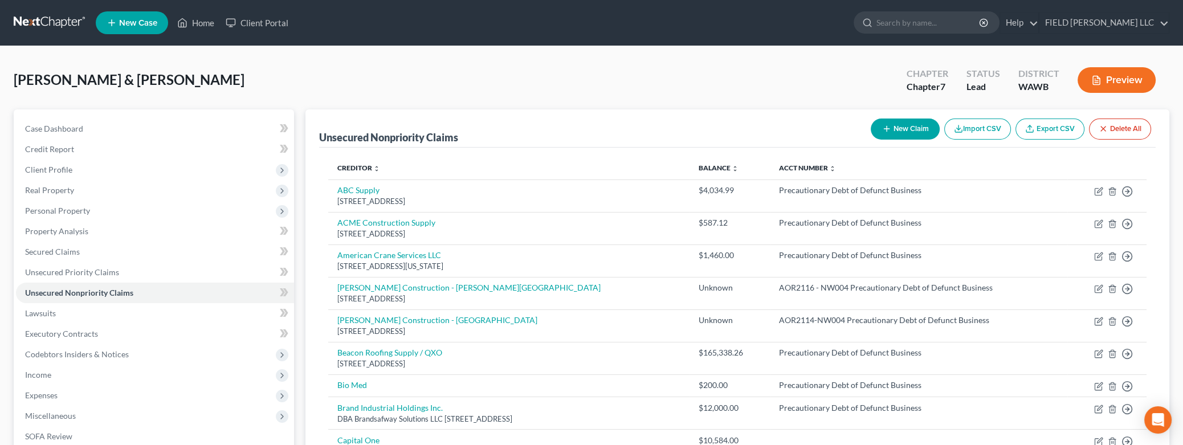
click at [902, 133] on button "New Claim" at bounding box center [905, 128] width 69 height 21
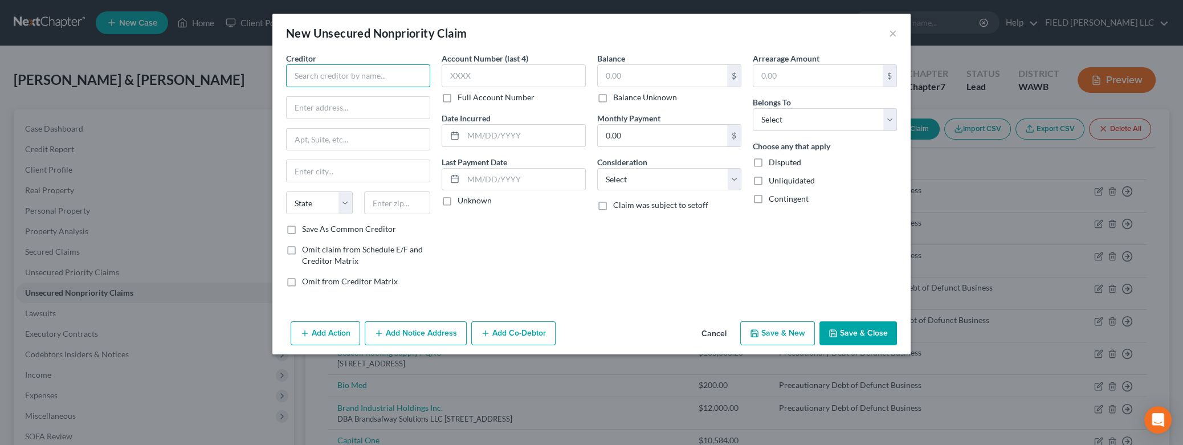
click at [296, 72] on input "text" at bounding box center [358, 75] width 144 height 23
click at [294, 77] on input "text" at bounding box center [358, 75] width 144 height 23
type input "[PERSON_NAME] Construction Company - [PERSON_NAME][GEOGRAPHIC_DATA]"
click at [457, 96] on label "Full Account Number" at bounding box center [495, 97] width 77 height 11
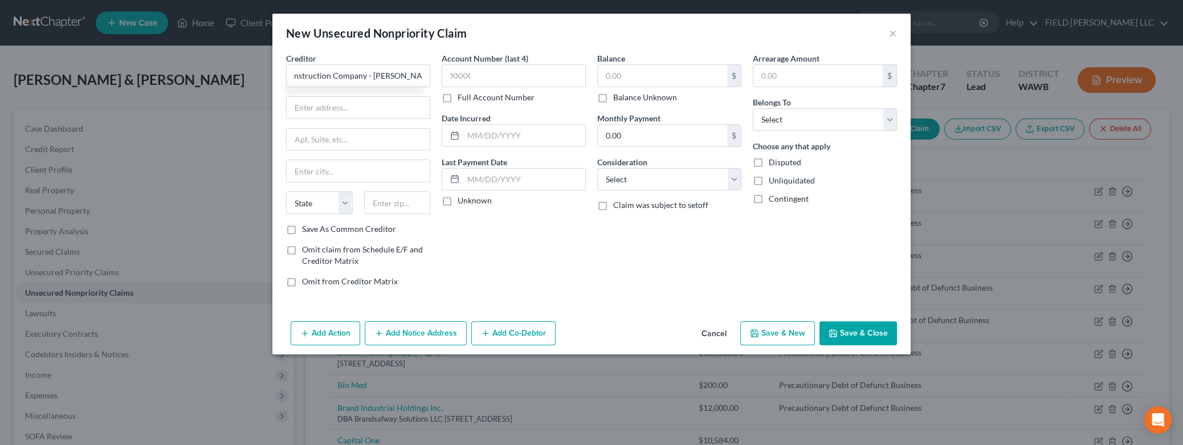
click at [462, 96] on input "Full Account Number" at bounding box center [465, 95] width 7 height 7
click at [455, 76] on input "text" at bounding box center [514, 75] width 144 height 23
paste input "Precautionary Debt of Defunct Business"
type input "[PHONE_NUMBER] Precautionary Debt of Defunct Business"
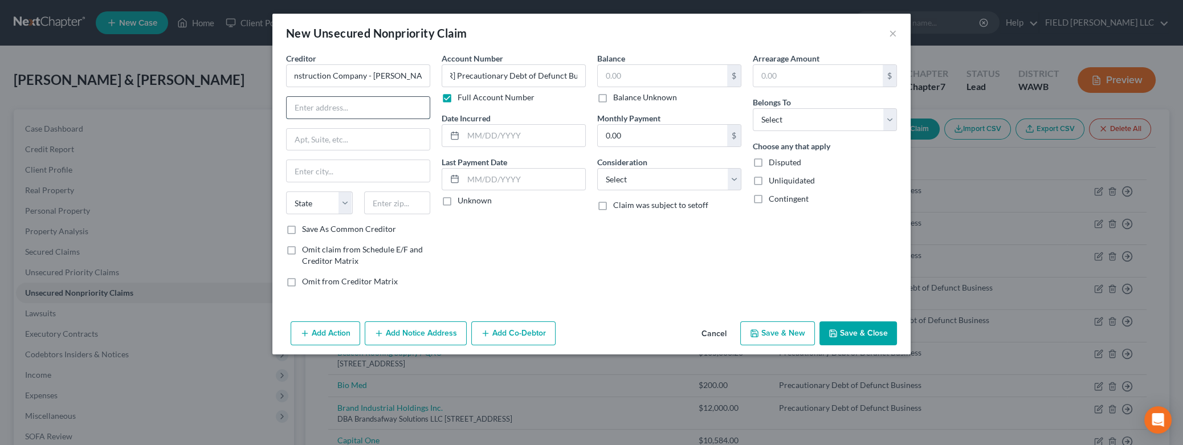
click at [309, 106] on input "text" at bounding box center [358, 108] width 143 height 22
type input "[STREET_ADDRESS]"
type input "97062"
type input "Tualatin"
select select "38"
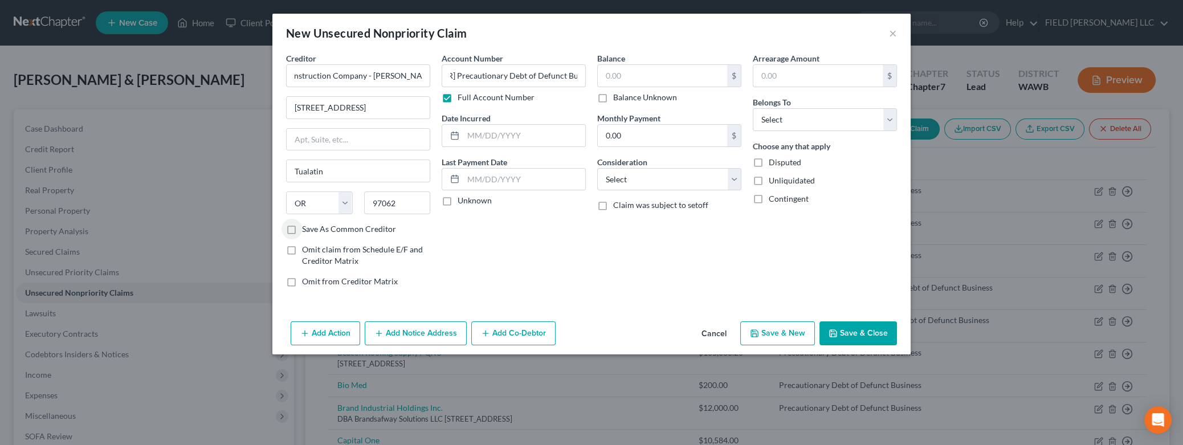
click at [613, 98] on label "Balance Unknown" at bounding box center [645, 97] width 64 height 11
click at [618, 98] on input "Balance Unknown" at bounding box center [621, 95] width 7 height 7
checkbox input "true"
type input "0.00"
click at [753, 108] on select "Select Debtor 1 Only Debtor 2 Only Debtor 1 And Debtor 2 Only At Least One Of T…" at bounding box center [825, 119] width 144 height 23
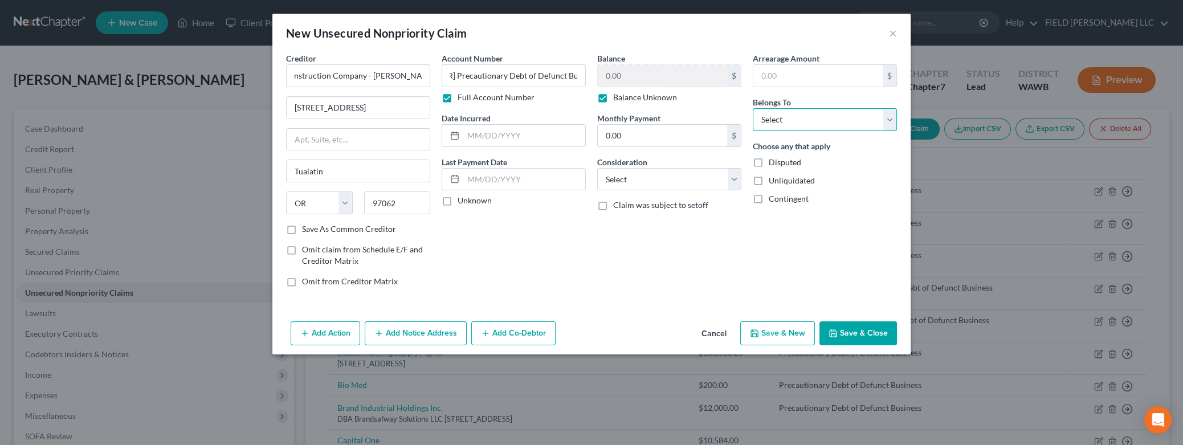
select select "2"
click option "Debtor 1 And Debtor 2 Only" at bounding box center [0, 0] width 0 height 0
click at [769, 161] on label "Disputed" at bounding box center [785, 162] width 32 height 11
click at [773, 161] on input "Disputed" at bounding box center [776, 160] width 7 height 7
checkbox input "true"
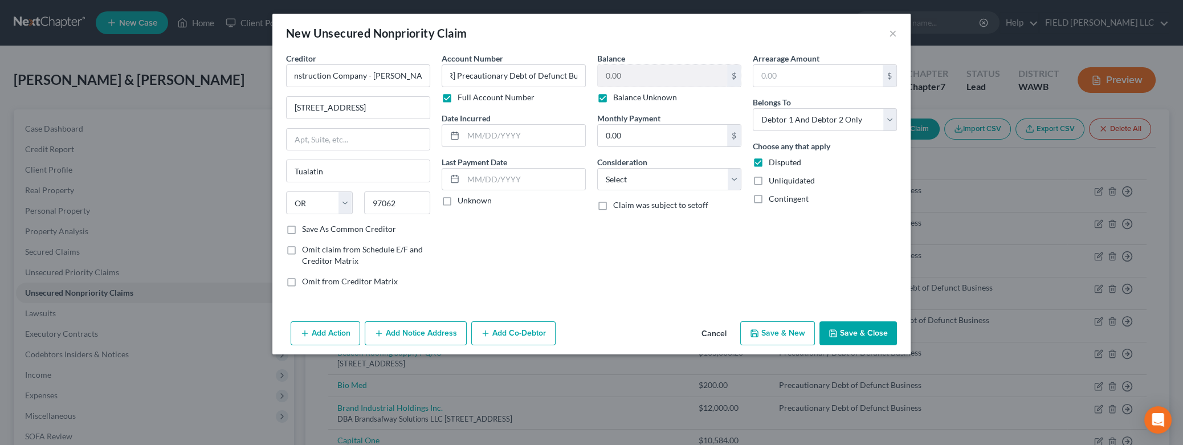
click at [769, 180] on label "Unliquidated" at bounding box center [792, 180] width 46 height 11
click at [773, 180] on input "Unliquidated" at bounding box center [776, 178] width 7 height 7
checkbox input "true"
click at [769, 201] on label "Contingent" at bounding box center [789, 198] width 40 height 11
click at [773, 201] on input "Contingent" at bounding box center [776, 196] width 7 height 7
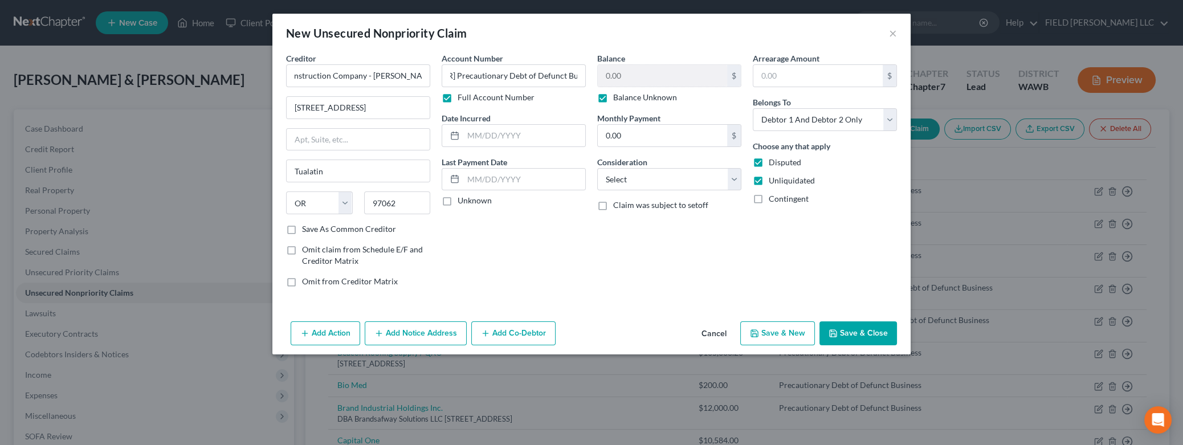
checkbox input "true"
click at [836, 332] on icon "button" at bounding box center [832, 333] width 7 height 7
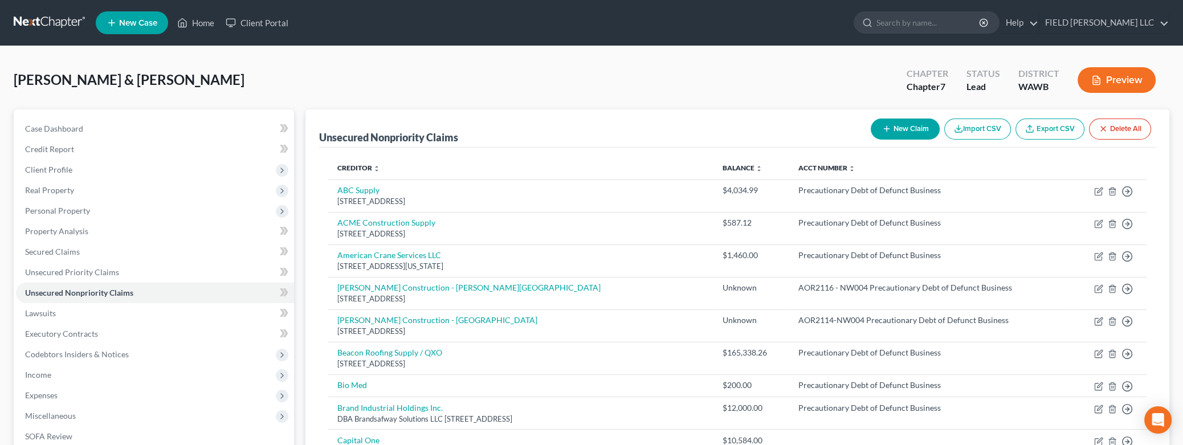
click at [902, 122] on button "New Claim" at bounding box center [905, 128] width 69 height 21
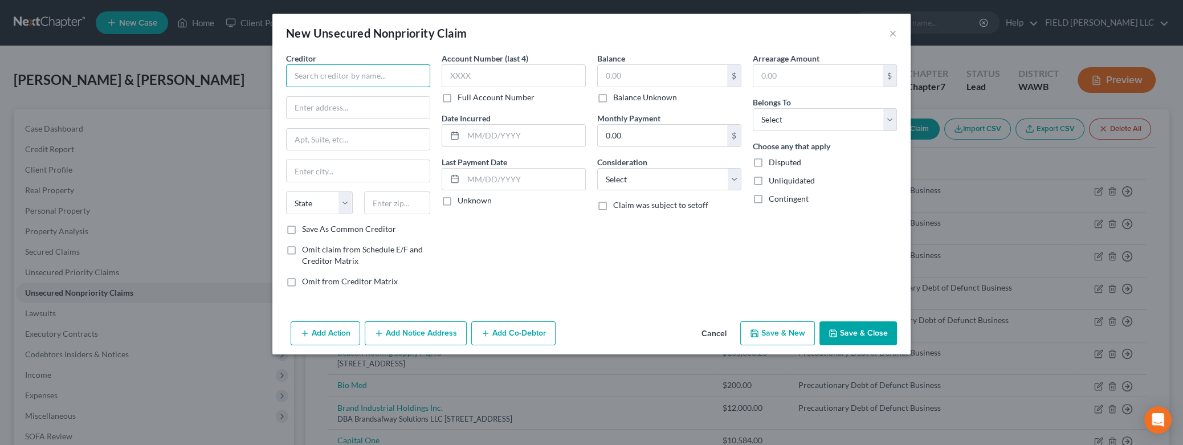
click at [387, 69] on input "text" at bounding box center [358, 75] width 144 height 23
type input "[PERSON_NAME] Construction Company - [GEOGRAPHIC_DATA]"
click at [457, 97] on label "Full Account Number" at bounding box center [495, 97] width 77 height 11
click at [462, 97] on input "Full Account Number" at bounding box center [465, 95] width 7 height 7
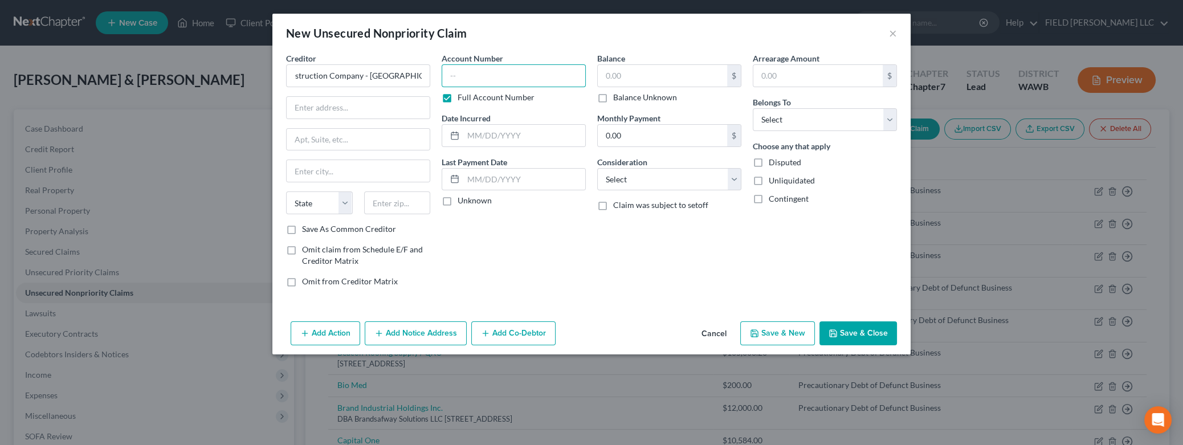
click at [449, 72] on input "text" at bounding box center [514, 75] width 144 height 23
paste input "Precautionary Debt of Defunct Business"
type input "[PHONE_NUMBER] Precautionary Debt of Defunct Business"
click at [613, 99] on label "Balance Unknown" at bounding box center [645, 97] width 64 height 11
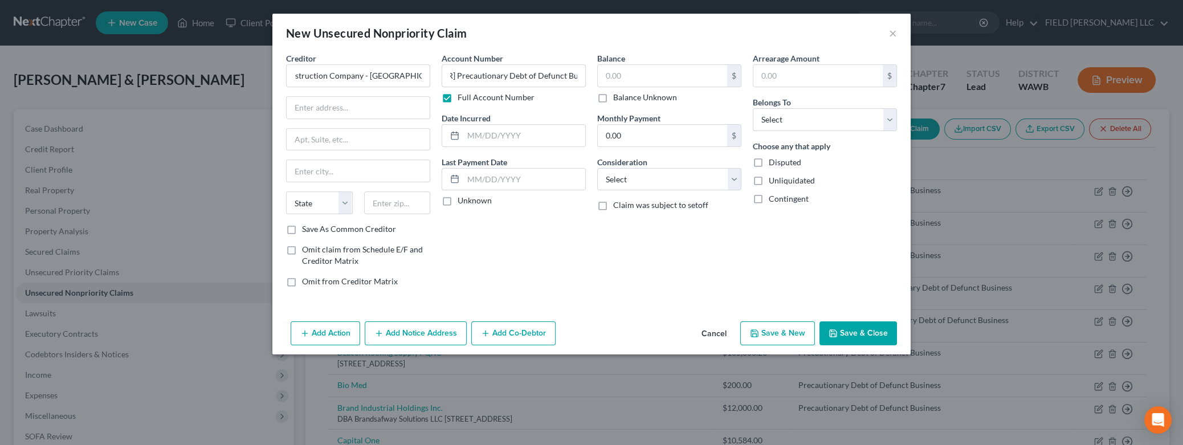
click at [618, 99] on input "Balance Unknown" at bounding box center [621, 95] width 7 height 7
checkbox input "true"
type input "0.00"
click at [769, 161] on label "Disputed" at bounding box center [785, 162] width 32 height 11
click at [773, 161] on input "Disputed" at bounding box center [776, 160] width 7 height 7
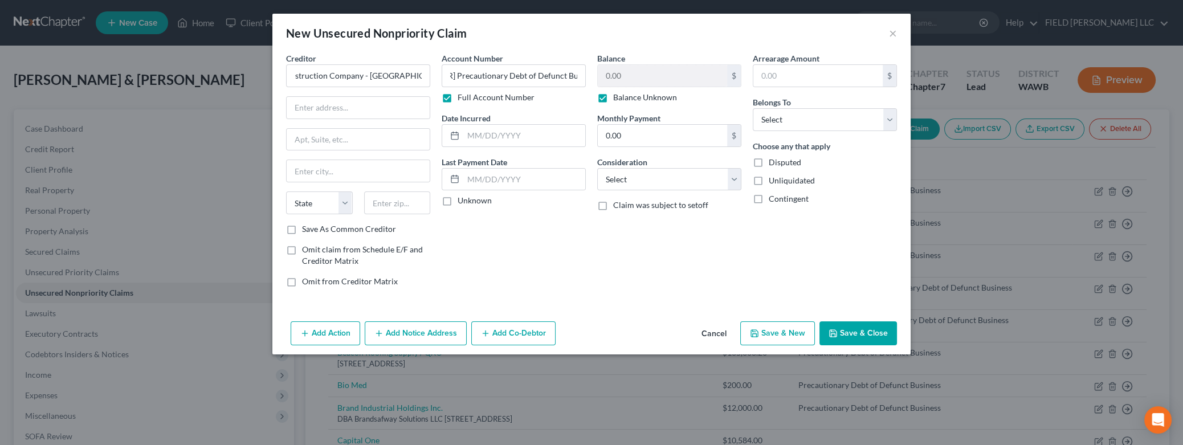
checkbox input "true"
click at [769, 181] on label "Unliquidated" at bounding box center [792, 180] width 46 height 11
click at [773, 181] on input "Unliquidated" at bounding box center [776, 178] width 7 height 7
checkbox input "true"
click at [769, 201] on label "Contingent" at bounding box center [789, 198] width 40 height 11
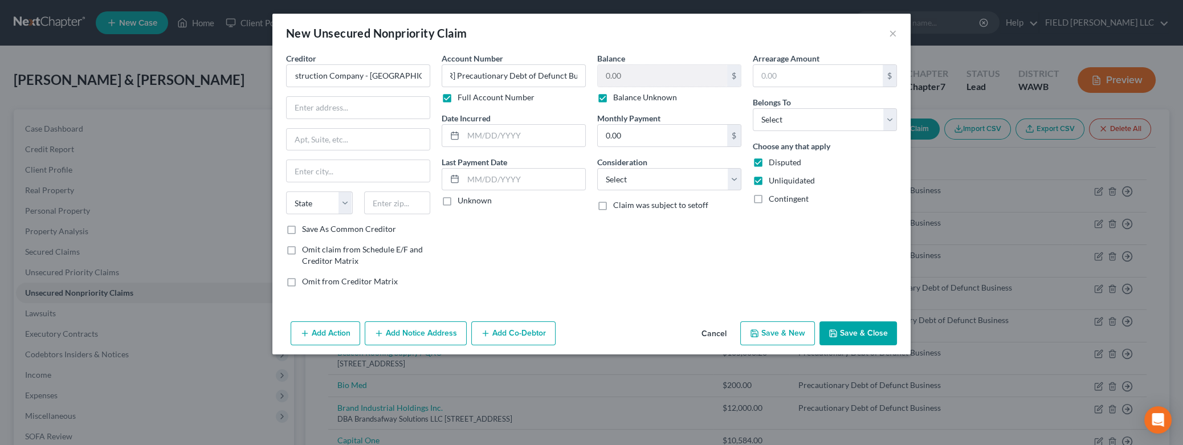
click at [773, 201] on input "Contingent" at bounding box center [776, 196] width 7 height 7
checkbox input "true"
select select "2"
click option "Debtor 1 And Debtor 2 Only" at bounding box center [0, 0] width 0 height 0
click at [324, 104] on input "text" at bounding box center [358, 108] width 143 height 22
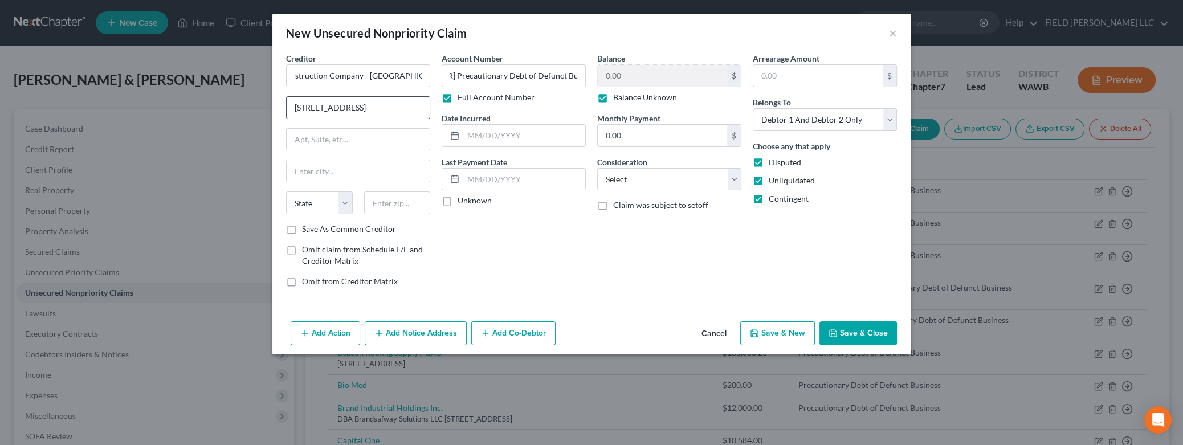
type input "[STREET_ADDRESS]"
type input "97062"
click at [791, 332] on button "Save & New" at bounding box center [777, 333] width 75 height 24
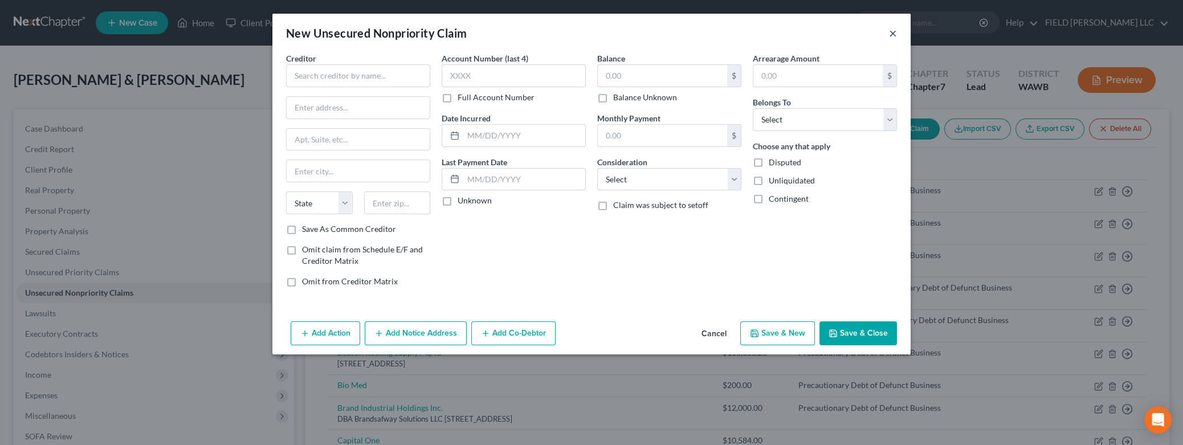
click at [892, 33] on button "×" at bounding box center [893, 33] width 8 height 14
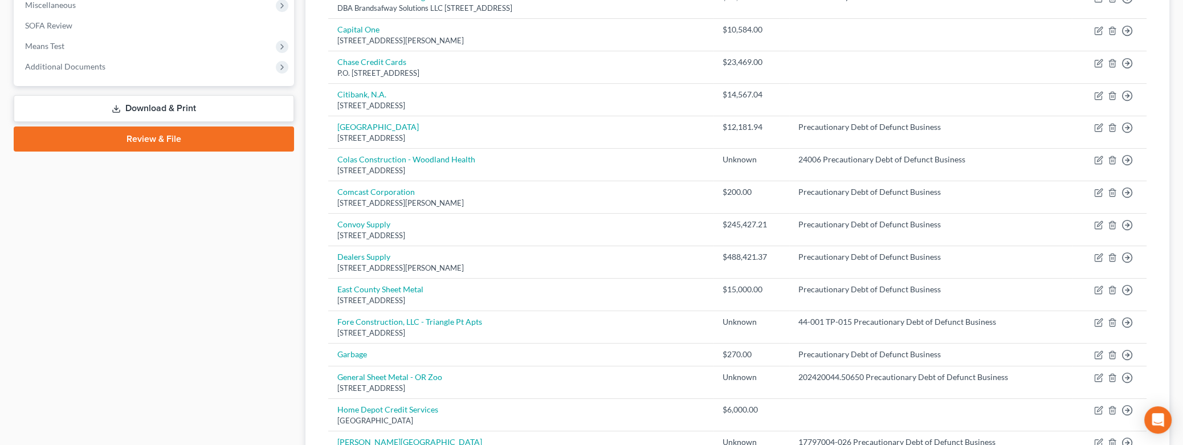
scroll to position [325, 0]
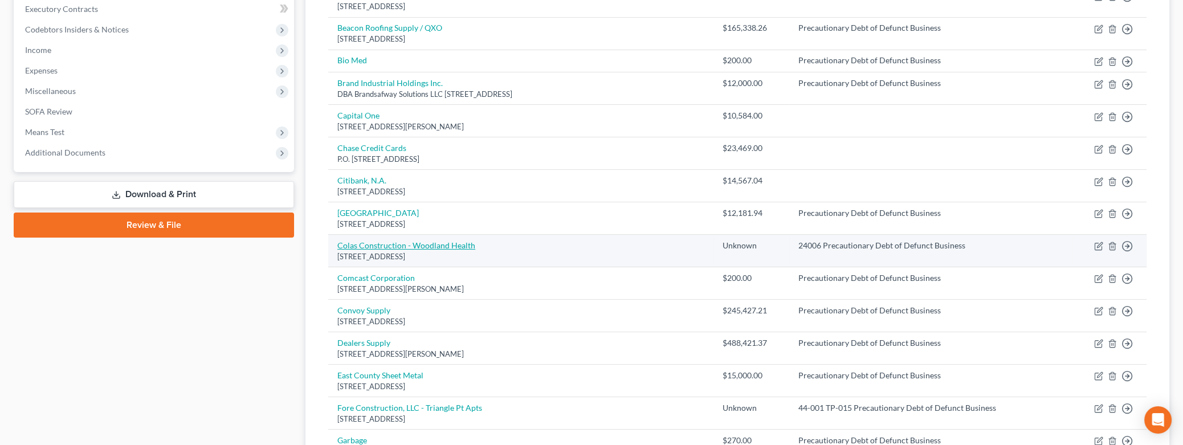
click at [416, 246] on link "Colas Construction - Woodland Health" at bounding box center [406, 245] width 138 height 10
select select "38"
select select "2"
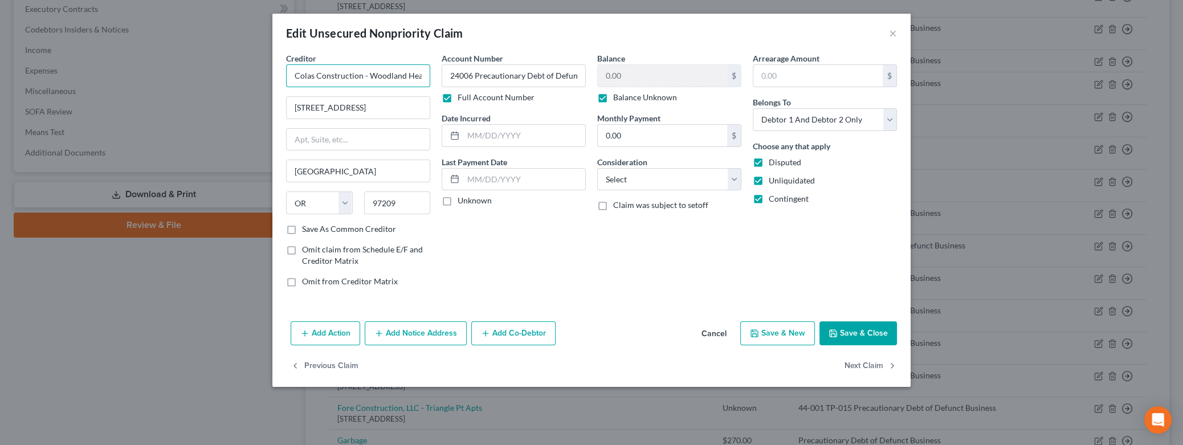
click at [407, 79] on input "Colas Construction - Woodland Health" at bounding box center [358, 75] width 144 height 23
click at [420, 75] on input "Colas Construction - Woodland Health" at bounding box center [358, 75] width 144 height 23
type input "Colas Construction - Woodland Hearth"
click at [869, 339] on button "Save & Close" at bounding box center [857, 333] width 77 height 24
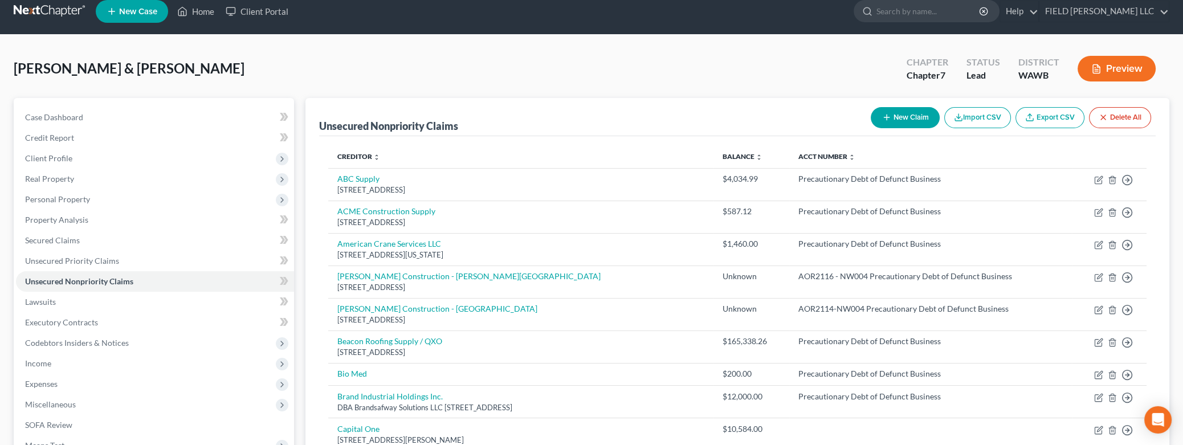
scroll to position [0, 0]
